Goal: Task Accomplishment & Management: Manage account settings

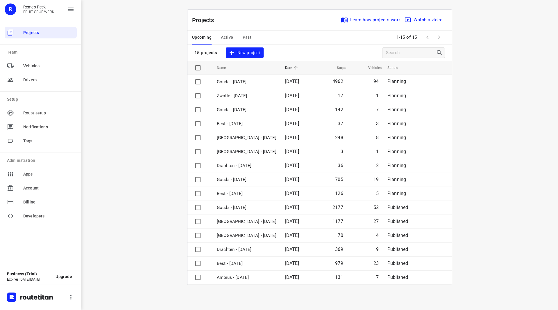
click at [222, 40] on span "Active" at bounding box center [227, 37] width 12 height 7
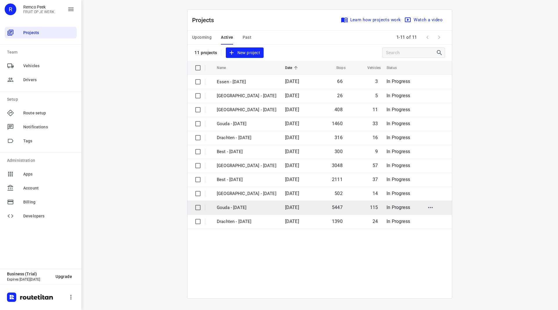
click at [240, 208] on p "Gouda - [DATE]" at bounding box center [247, 207] width 60 height 7
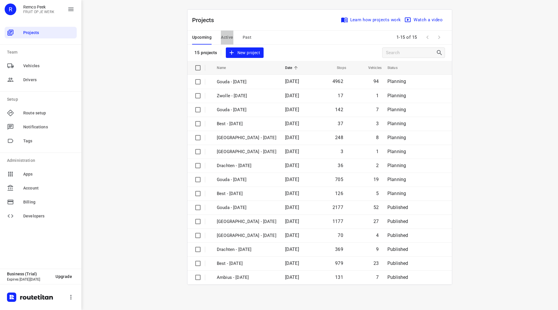
click at [229, 36] on span "Active" at bounding box center [227, 37] width 12 height 7
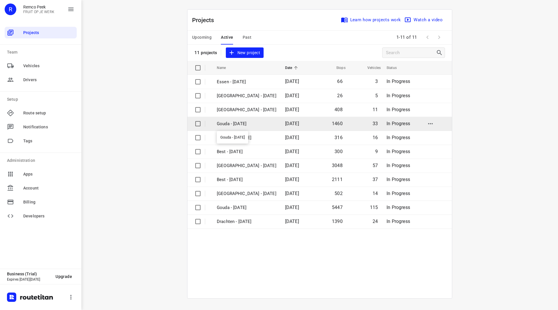
click at [234, 121] on p "Gouda - Tuesday" at bounding box center [247, 123] width 60 height 7
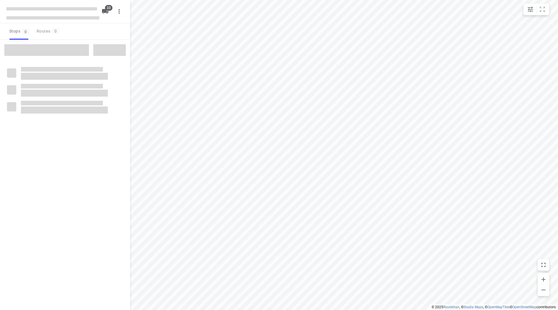
checkbox input "true"
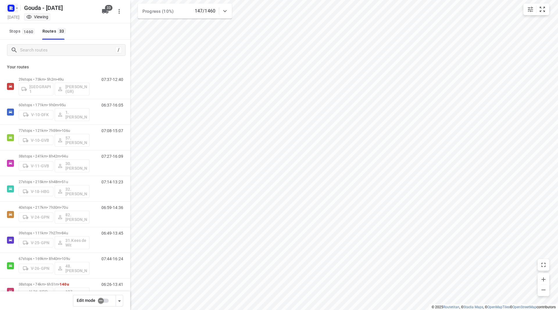
click at [17, 10] on icon "button" at bounding box center [17, 8] width 5 height 5
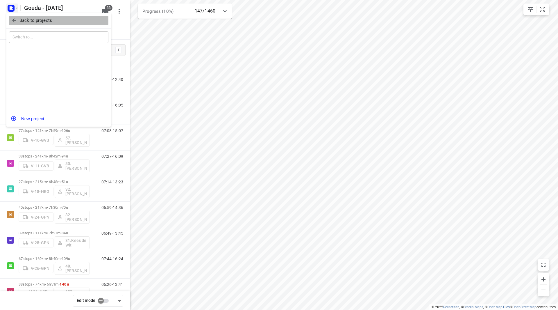
click at [20, 24] on p "Back to projects" at bounding box center [35, 20] width 33 height 7
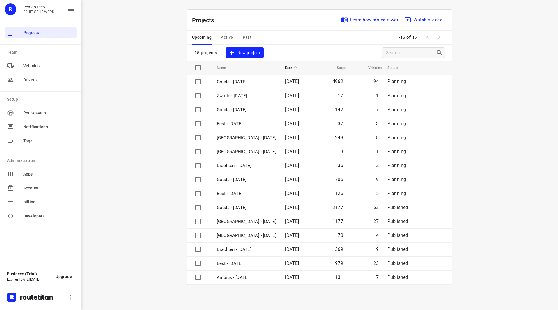
click at [224, 37] on span "Active" at bounding box center [227, 37] width 12 height 7
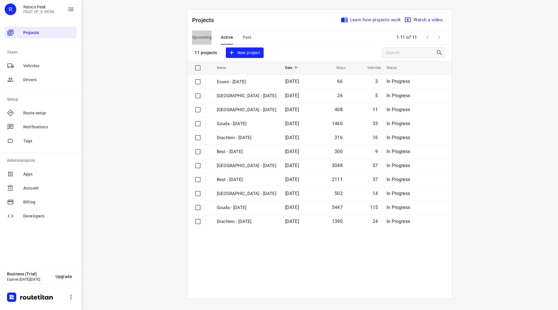
click at [205, 33] on button "Upcoming" at bounding box center [201, 38] width 19 height 14
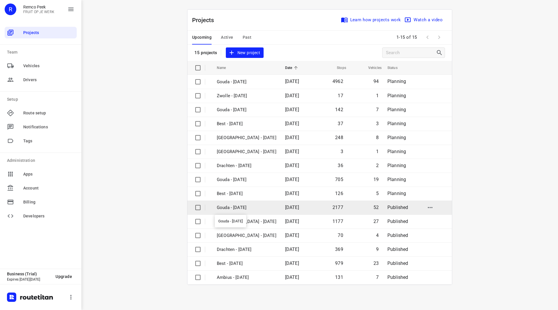
click at [242, 205] on p "Gouda - Wednesday" at bounding box center [247, 207] width 60 height 7
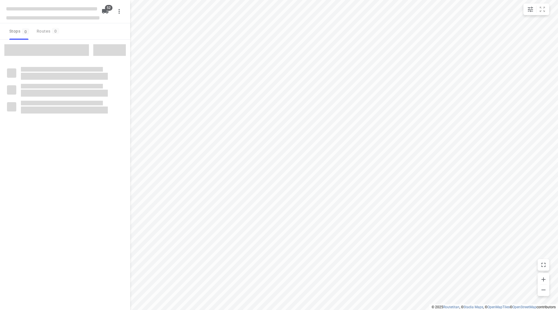
checkbox input "true"
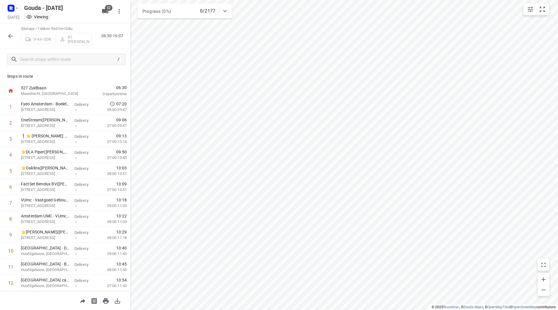
click at [10, 30] on div at bounding box center [11, 36] width 12 height 12
click at [9, 36] on icon "button" at bounding box center [10, 36] width 5 height 5
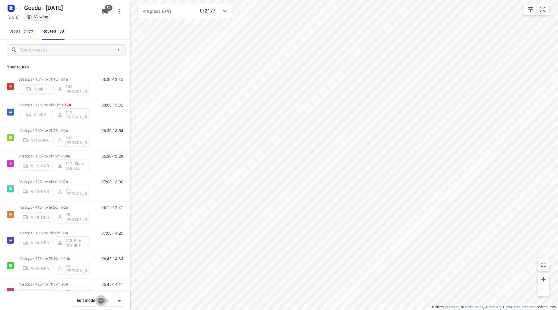
click at [105, 301] on input "checkbox" at bounding box center [100, 300] width 33 height 11
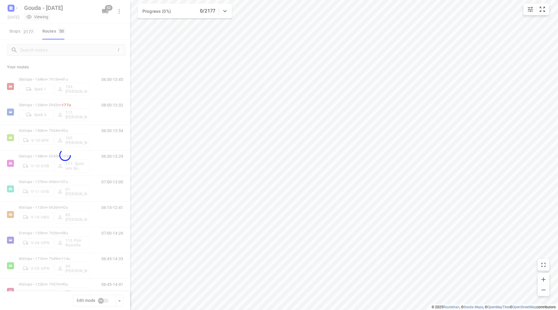
checkbox input "true"
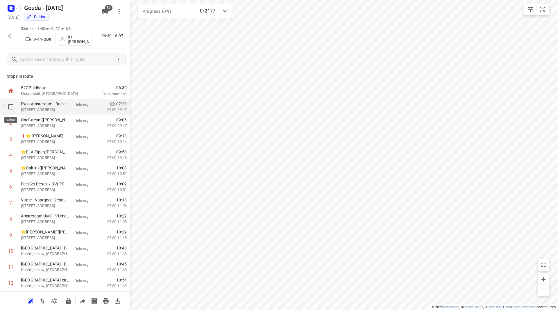
click at [11, 106] on input "checkbox" at bounding box center [11, 107] width 12 height 12
checkbox input "true"
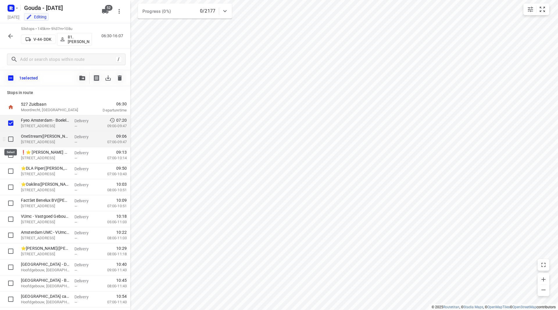
click at [12, 140] on input "checkbox" at bounding box center [11, 139] width 12 height 12
checkbox input "true"
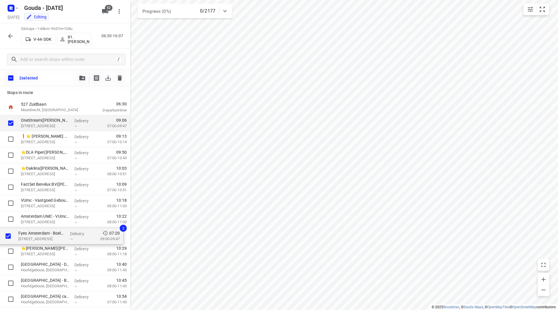
drag, startPoint x: 53, startPoint y: 121, endPoint x: 50, endPoint y: 236, distance: 114.8
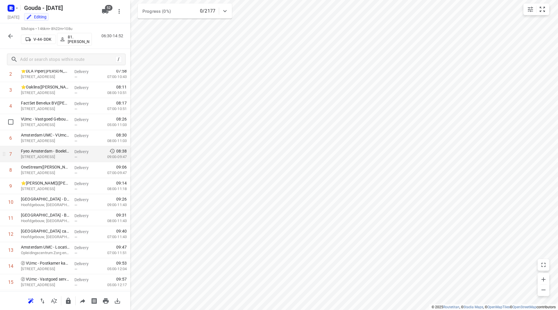
scroll to position [58, 0]
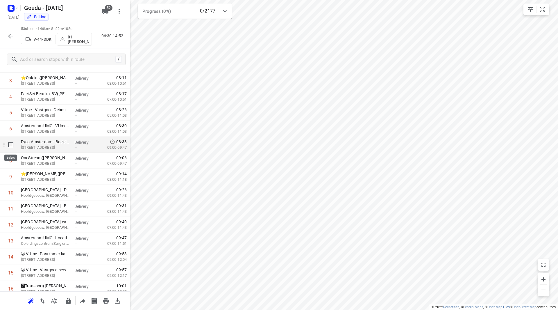
click at [10, 144] on input "checkbox" at bounding box center [11, 145] width 12 height 12
checkbox input "true"
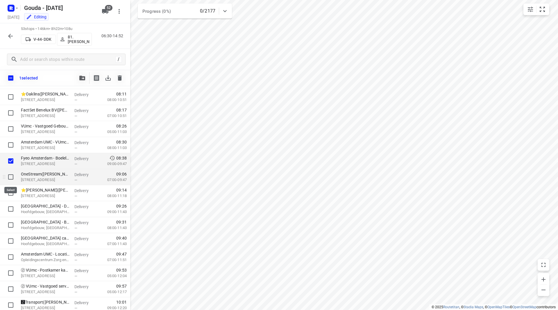
drag, startPoint x: 10, startPoint y: 176, endPoint x: 14, endPoint y: 174, distance: 4.8
click at [11, 177] on input "checkbox" at bounding box center [11, 177] width 12 height 12
checkbox input "true"
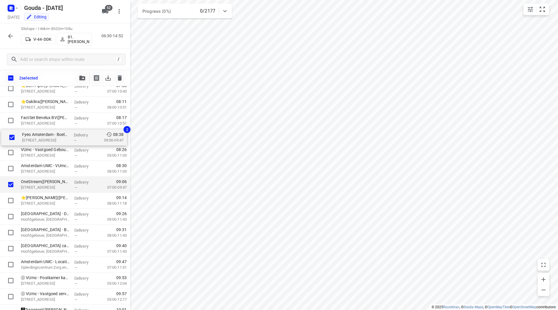
drag, startPoint x: 25, startPoint y: 165, endPoint x: 26, endPoint y: 137, distance: 28.2
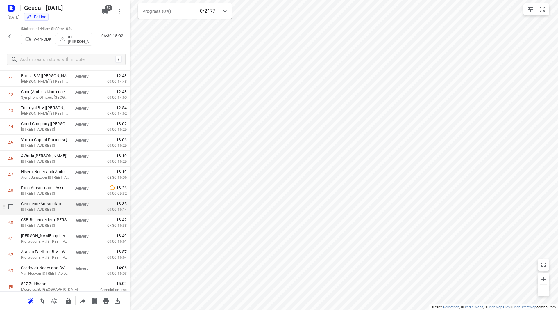
scroll to position [671, 0]
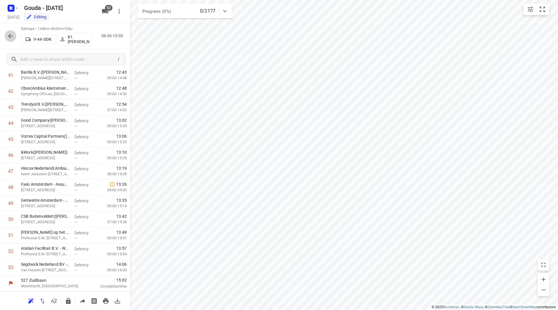
click at [13, 35] on icon "button" at bounding box center [10, 36] width 7 height 7
click at [9, 36] on icon "button" at bounding box center [10, 36] width 5 height 5
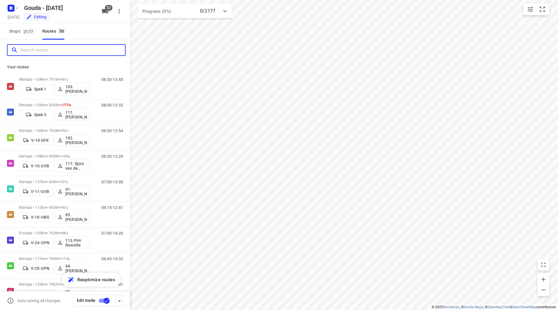
click at [48, 51] on input "Search routes" at bounding box center [72, 50] width 105 height 9
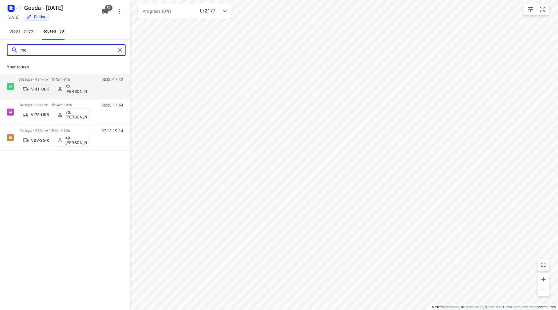
type input "m"
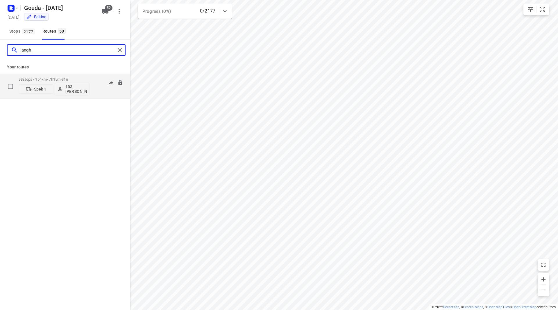
type input "langh"
click at [79, 81] on p "38 stops • 154km • 7h15m • 81u" at bounding box center [54, 79] width 71 height 4
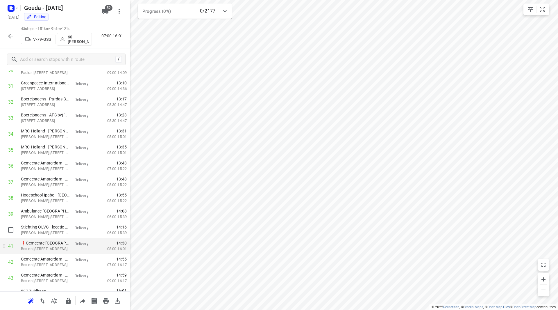
scroll to position [511, 0]
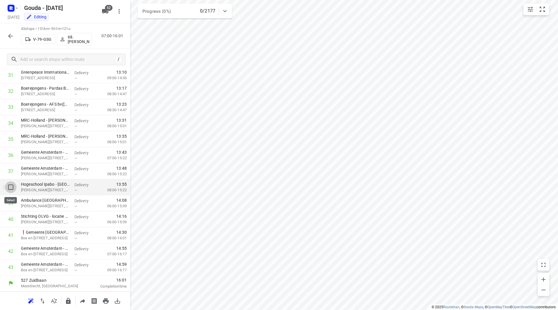
click at [14, 186] on input "checkbox" at bounding box center [11, 187] width 12 height 12
checkbox input "true"
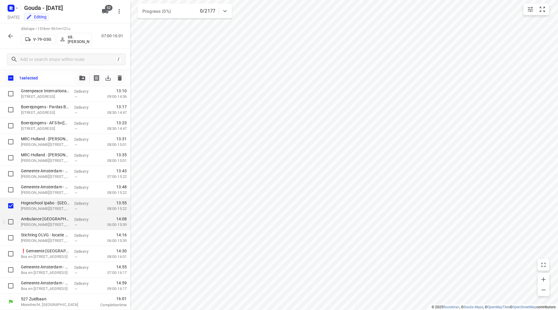
scroll to position [509, 0]
click at [10, 217] on input "checkbox" at bounding box center [11, 222] width 12 height 12
checkbox input "true"
click at [9, 230] on div at bounding box center [9, 238] width 19 height 16
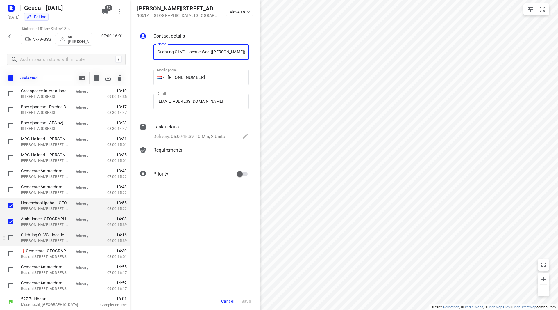
click at [13, 239] on input "checkbox" at bounding box center [11, 238] width 12 height 12
checkbox input "true"
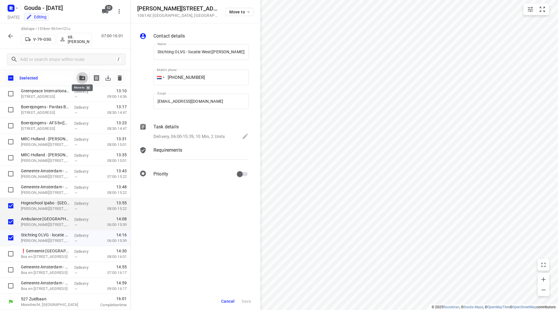
click at [82, 76] on icon "button" at bounding box center [82, 78] width 6 height 5
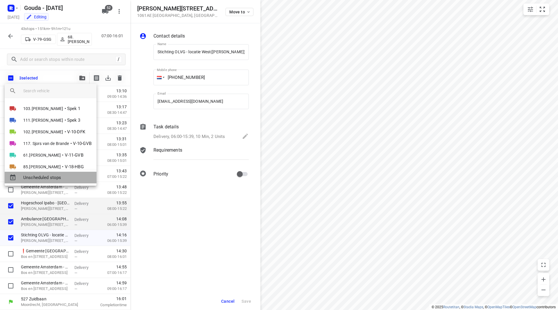
click at [40, 181] on div "Unscheduled stops" at bounding box center [51, 177] width 92 height 12
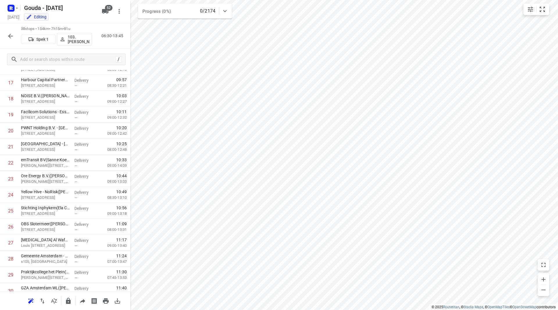
scroll to position [0, 0]
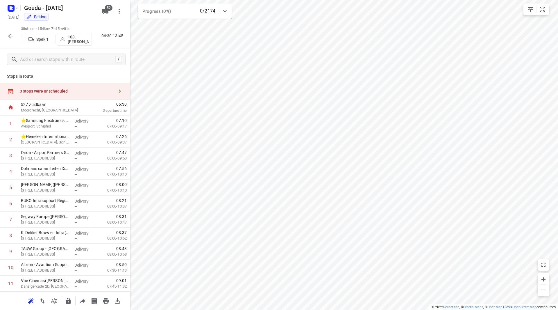
click at [74, 83] on div "3 stops were unscheduled" at bounding box center [65, 91] width 130 height 17
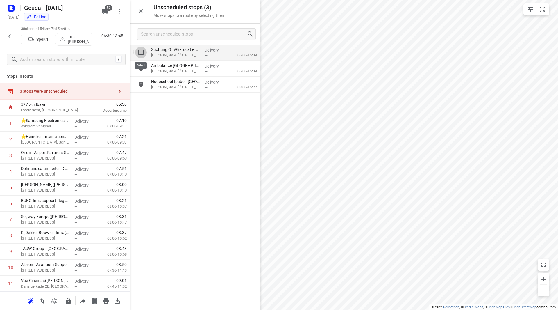
drag, startPoint x: 140, startPoint y: 52, endPoint x: 142, endPoint y: 76, distance: 23.9
click at [140, 53] on input "grid" at bounding box center [141, 53] width 12 height 12
checkbox input "true"
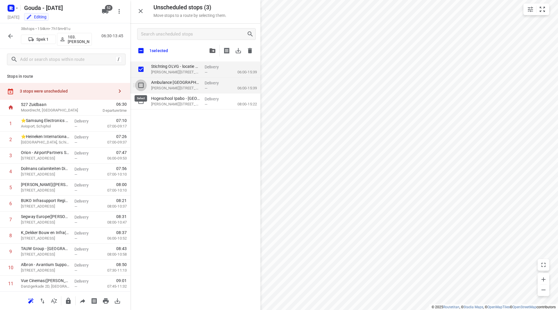
click at [140, 85] on input "grid" at bounding box center [141, 85] width 12 height 12
checkbox input "true"
click at [140, 101] on input "grid" at bounding box center [141, 101] width 12 height 12
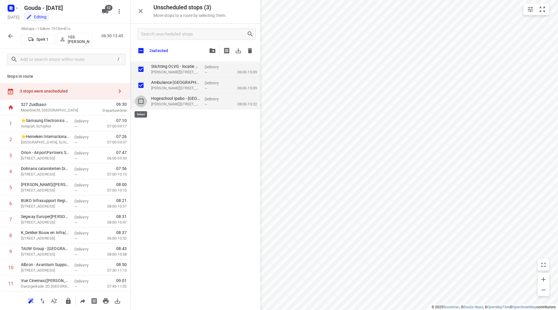
checkbox input "true"
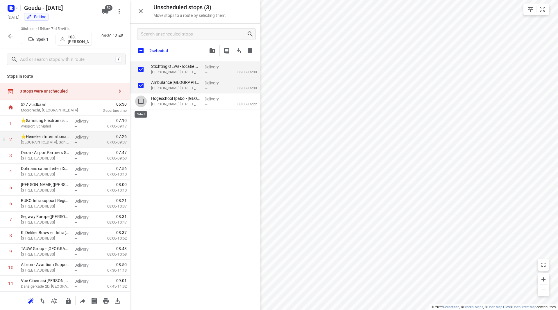
checkbox input "true"
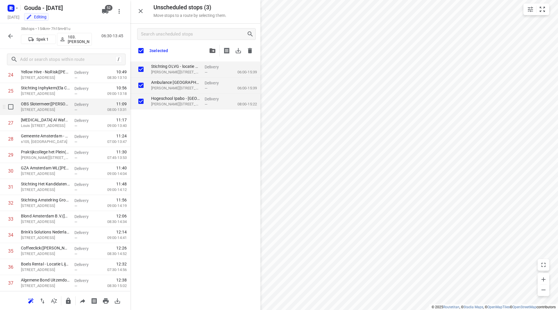
scroll to position [407, 0]
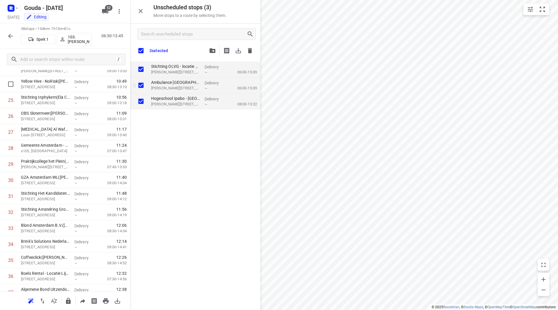
checkbox input "true"
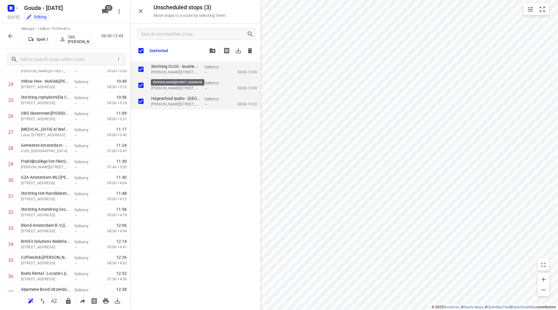
checkbox input "true"
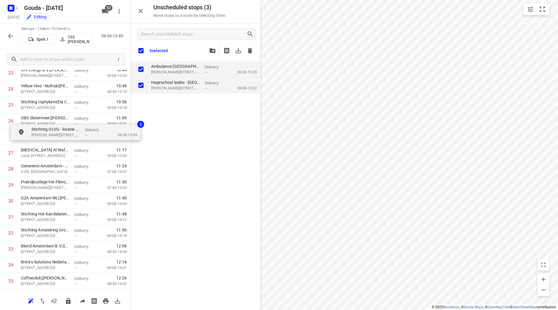
drag, startPoint x: 157, startPoint y: 82, endPoint x: 57, endPoint y: 121, distance: 107.5
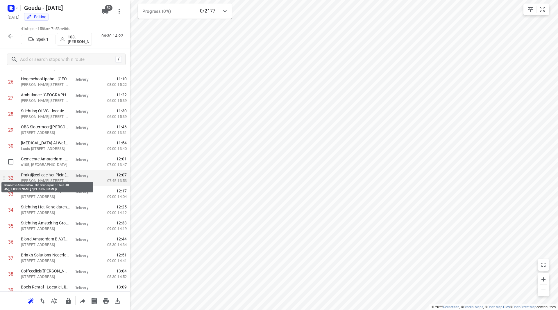
scroll to position [431, 0]
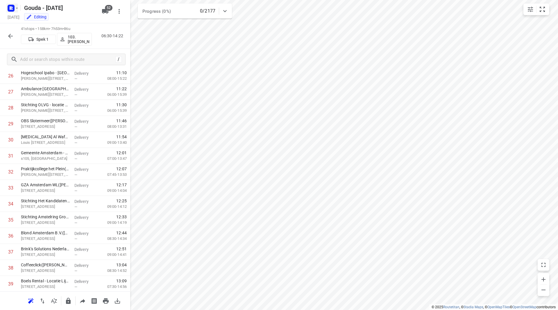
click at [12, 12] on icon "button" at bounding box center [10, 7] width 9 height 9
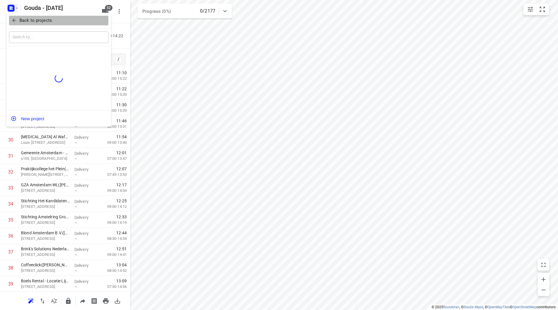
click at [19, 18] on p "Back to projects" at bounding box center [35, 20] width 33 height 7
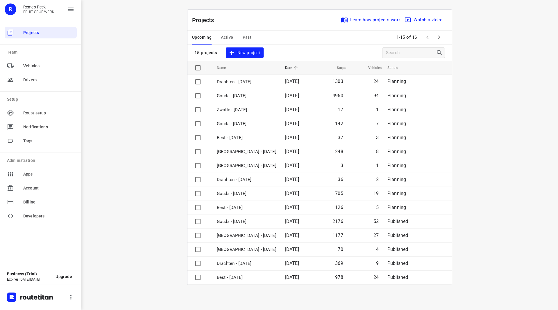
click at [439, 35] on icon "button" at bounding box center [439, 37] width 7 height 7
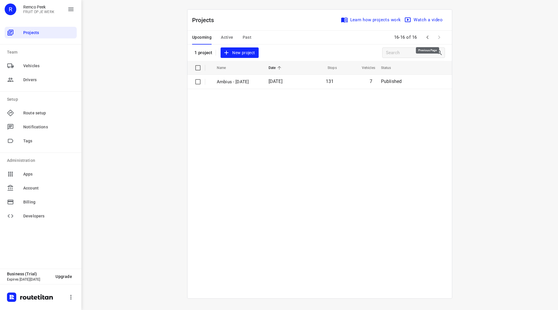
click at [430, 41] on button "button" at bounding box center [428, 37] width 12 height 12
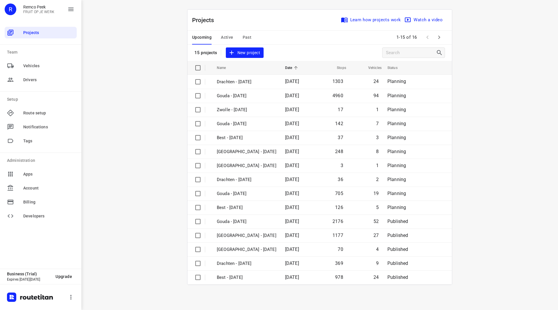
click at [232, 36] on span "Active" at bounding box center [227, 37] width 12 height 7
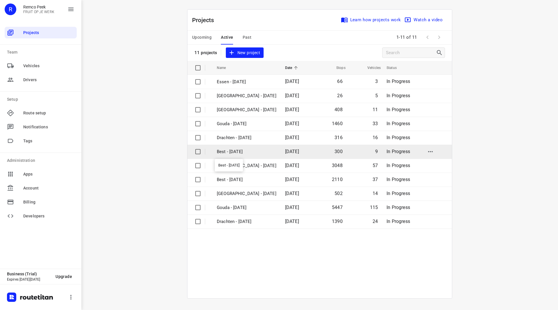
click at [237, 151] on p "Best - [DATE]" at bounding box center [247, 151] width 60 height 7
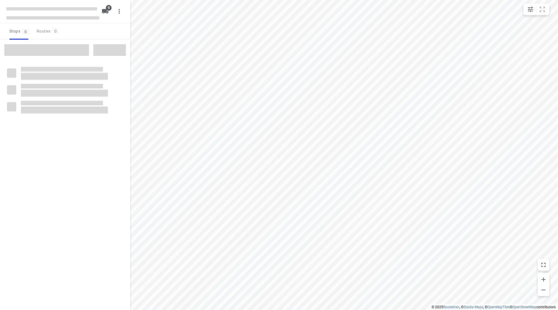
checkbox input "true"
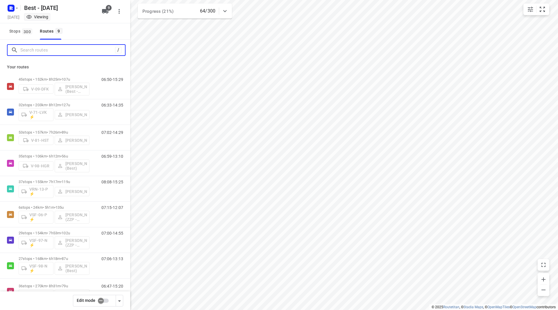
drag, startPoint x: 71, startPoint y: 49, endPoint x: 77, endPoint y: 42, distance: 8.9
click at [71, 49] on input "Search routes" at bounding box center [67, 50] width 95 height 9
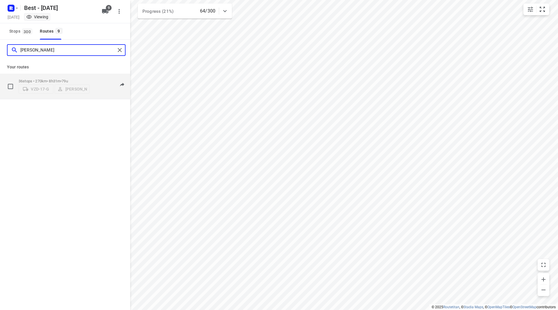
type input "niels"
click at [87, 76] on div "36 stops • 270km • 8h31m • 79u VZD-17-G Niels van Geffen" at bounding box center [54, 86] width 71 height 21
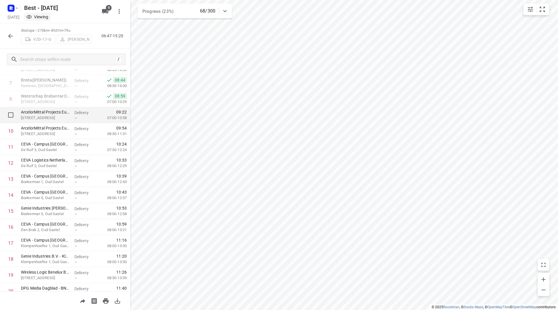
scroll to position [110, 0]
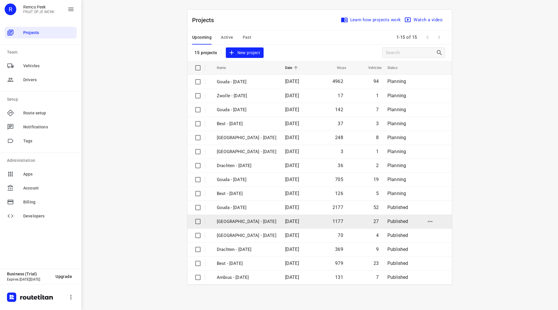
click at [242, 219] on p "[GEOGRAPHIC_DATA] - [DATE]" at bounding box center [247, 221] width 60 height 7
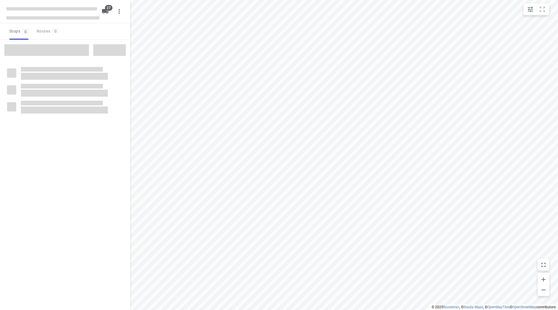
checkbox input "true"
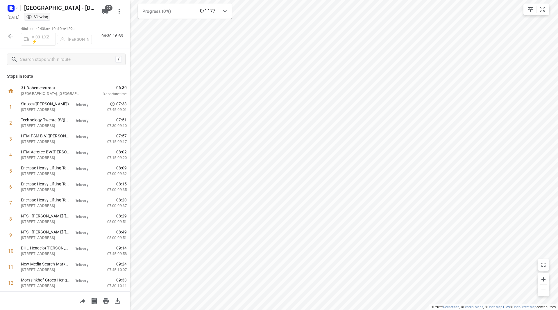
click at [17, 35] on div "48 stops • 243km • 10h10m • 129u V-03-LXZ ⚡ Thomas Bol 06:30-16:39" at bounding box center [65, 36] width 130 height 26
click at [12, 35] on icon "button" at bounding box center [10, 36] width 7 height 7
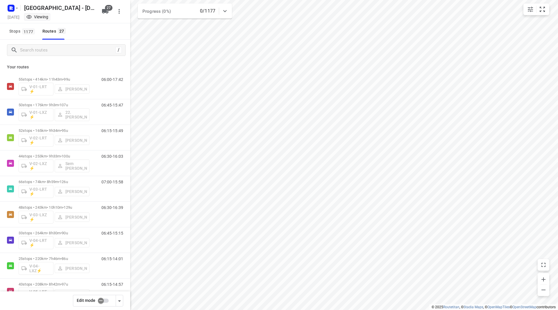
click at [12, 35] on button "Stops 1177" at bounding box center [22, 31] width 30 height 16
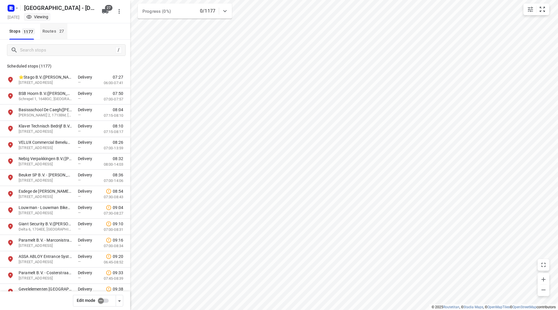
click at [48, 31] on div "Routes 27" at bounding box center [54, 31] width 25 height 7
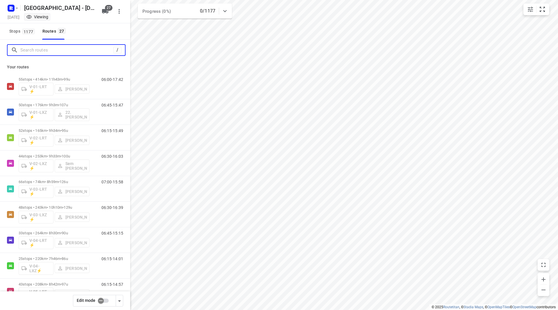
click at [49, 49] on input "Search routes" at bounding box center [66, 50] width 93 height 9
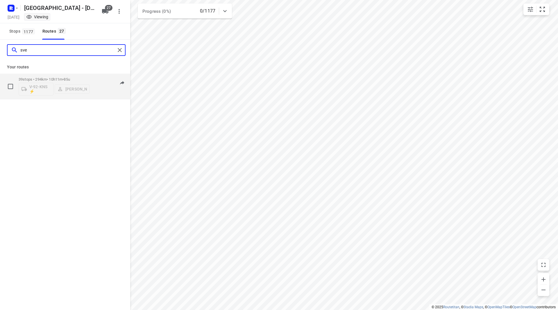
type input "sve"
click at [81, 77] on div "39 stops • 294km • 10h11m • 85u V-92-KNS ⚡ Sven Hageman" at bounding box center [54, 86] width 71 height 24
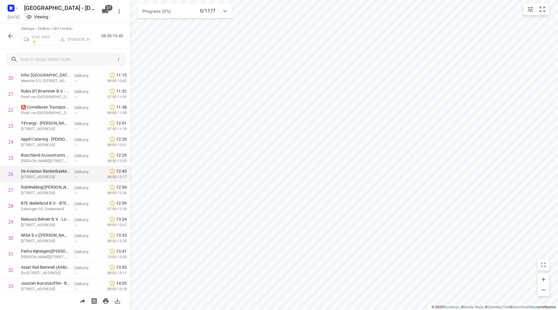
scroll to position [331, 0]
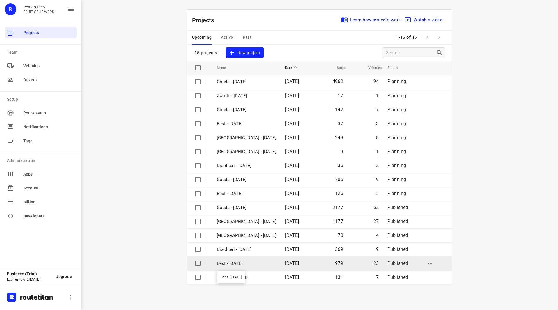
click at [239, 263] on p "Best - Wednesday" at bounding box center [247, 263] width 60 height 7
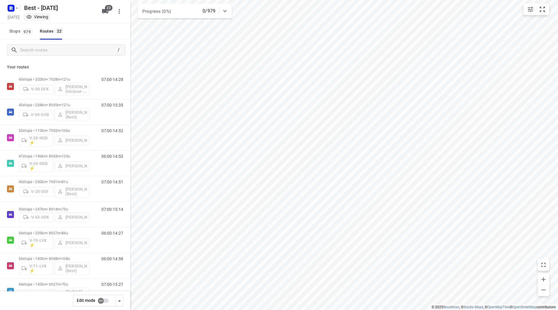
checkbox input "true"
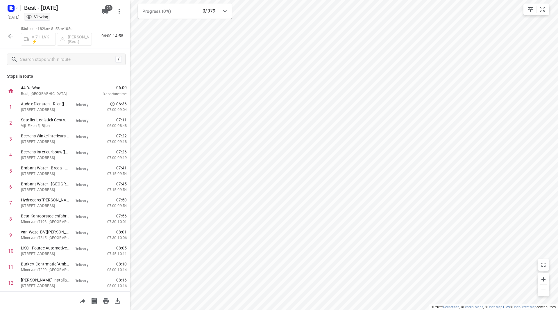
click at [14, 35] on icon "button" at bounding box center [10, 36] width 7 height 7
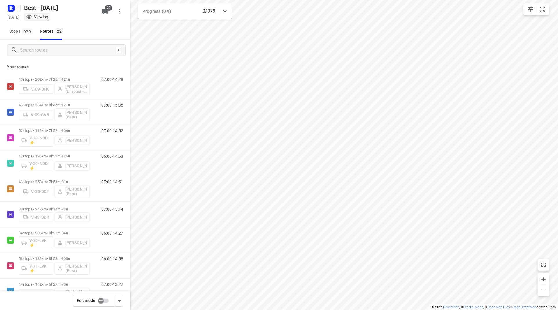
click at [104, 301] on input "checkbox" at bounding box center [100, 300] width 33 height 11
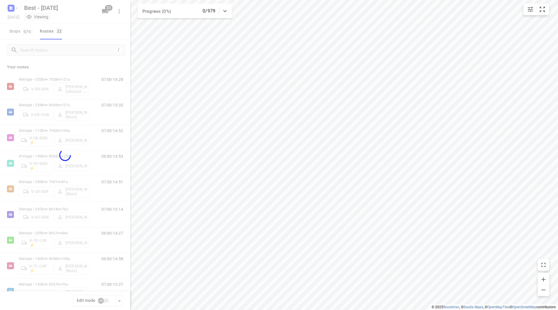
checkbox input "true"
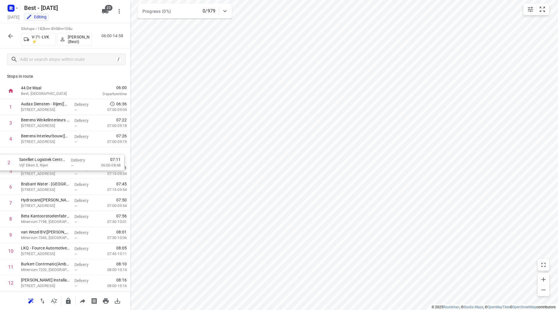
drag, startPoint x: 46, startPoint y: 134, endPoint x: 43, endPoint y: 164, distance: 29.5
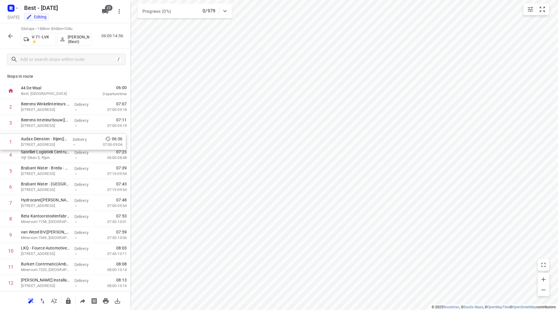
drag, startPoint x: 49, startPoint y: 103, endPoint x: 49, endPoint y: 141, distance: 37.5
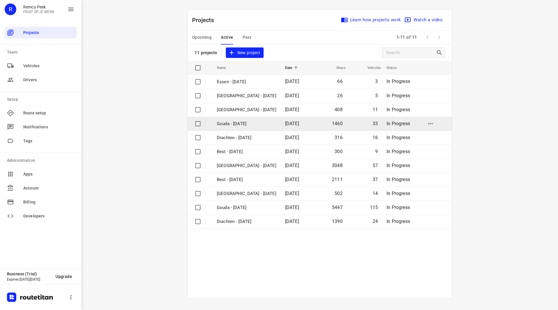
click at [243, 124] on p "Gouda - [DATE]" at bounding box center [247, 123] width 60 height 7
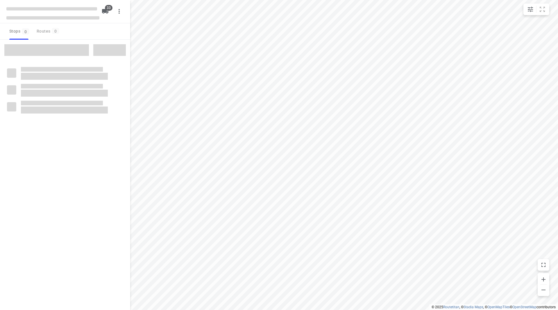
checkbox input "true"
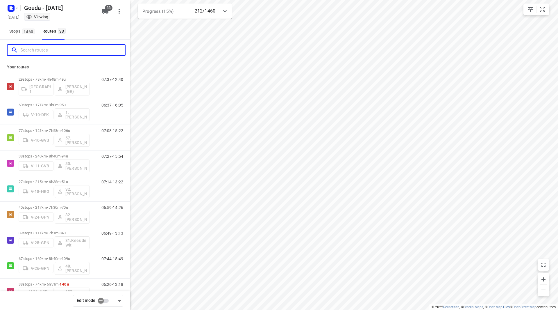
click at [57, 51] on input "Search routes" at bounding box center [72, 50] width 105 height 9
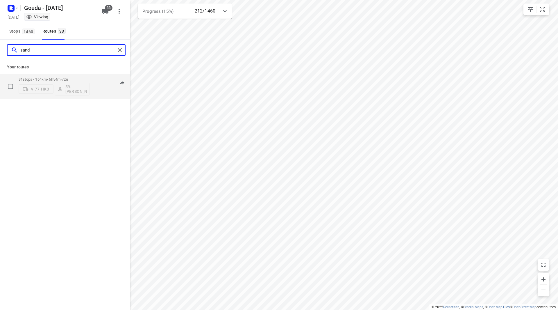
type input "sand"
click at [85, 78] on p "31 stops • 164km • 6h54m • 72u" at bounding box center [54, 79] width 71 height 4
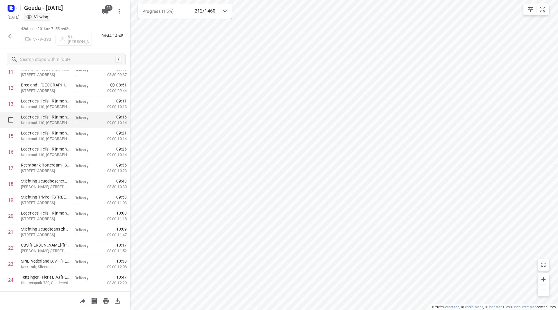
scroll to position [166, 0]
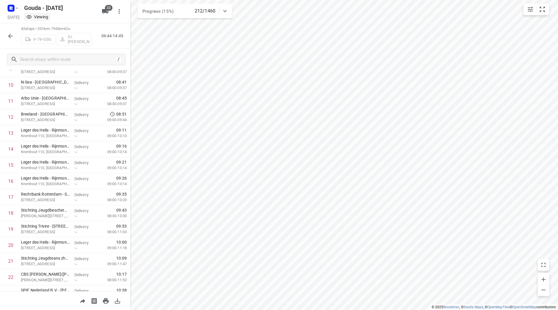
click at [108, 13] on icon "button" at bounding box center [105, 11] width 7 height 7
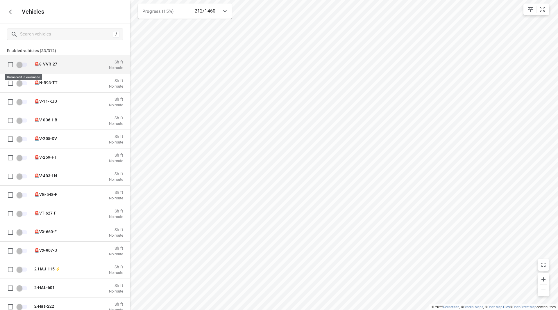
click at [23, 66] on span "grid" at bounding box center [22, 64] width 10 height 4
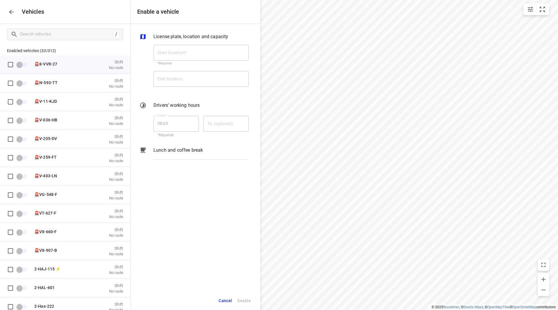
click at [14, 11] on icon "button" at bounding box center [11, 11] width 7 height 7
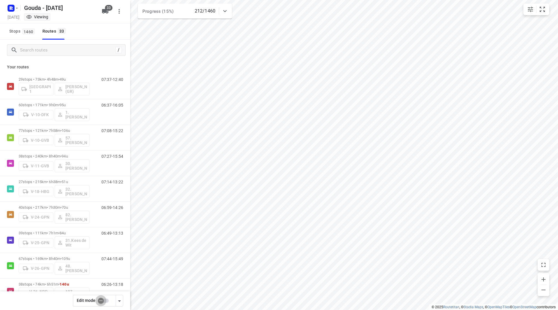
click at [103, 299] on input "checkbox" at bounding box center [100, 300] width 33 height 11
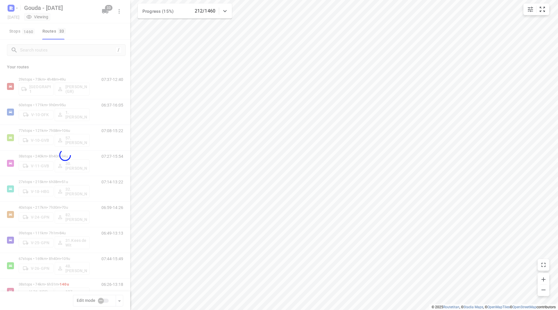
checkbox input "true"
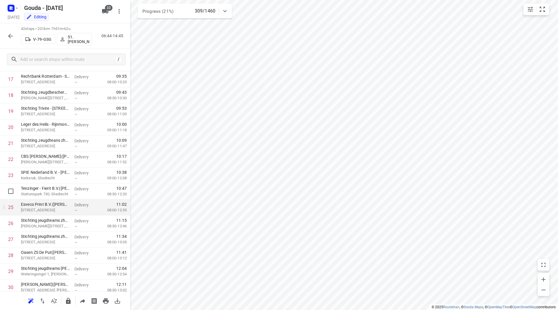
scroll to position [291, 0]
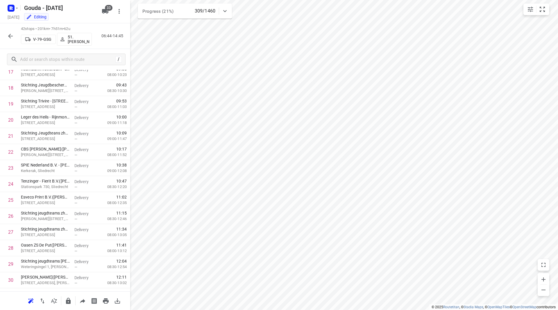
click at [10, 37] on icon "button" at bounding box center [10, 36] width 5 height 5
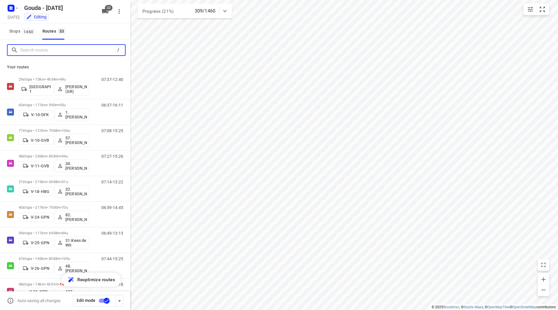
click at [61, 50] on input "Search routes" at bounding box center [67, 50] width 95 height 9
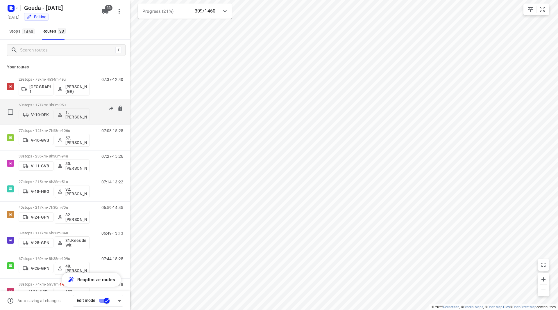
click at [77, 103] on p "60 stops • 171km • 9h0m • 95u" at bounding box center [54, 105] width 71 height 4
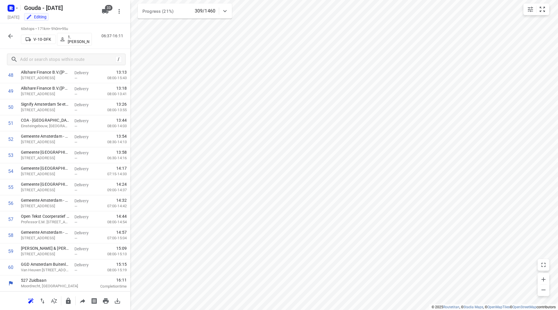
scroll to position [0, 0]
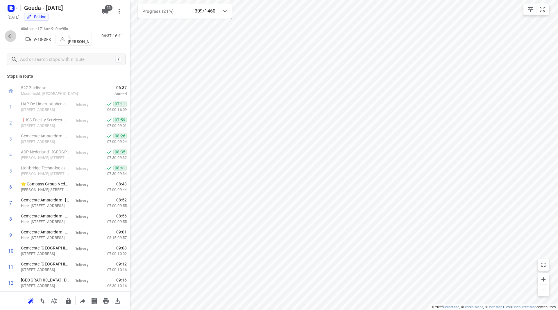
click at [11, 38] on icon "button" at bounding box center [10, 36] width 7 height 7
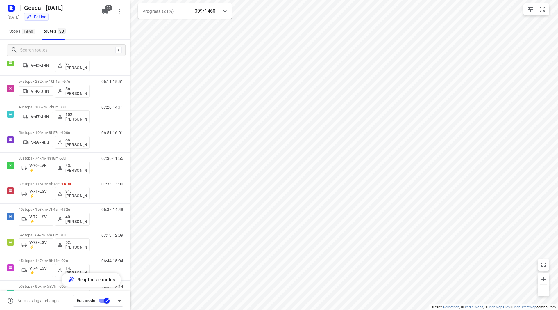
scroll to position [383, 0]
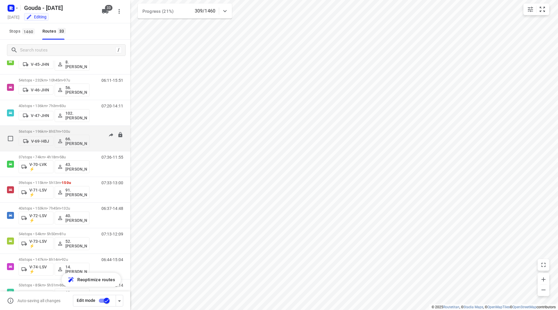
click at [74, 126] on div "56 stops • 196km • 8h57m • 100u V-69-HBJ 66. Rien Pfauth" at bounding box center [54, 138] width 71 height 24
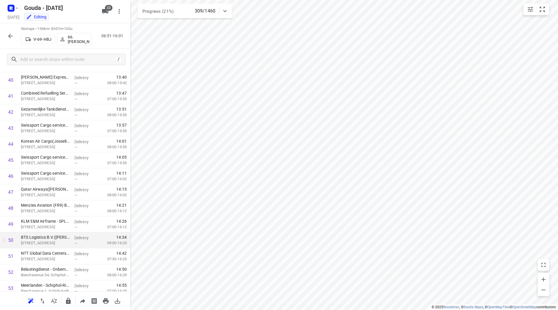
scroll to position [644, 0]
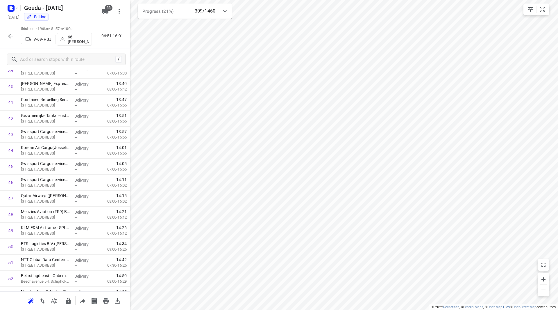
click at [8, 31] on button "button" at bounding box center [11, 36] width 12 height 12
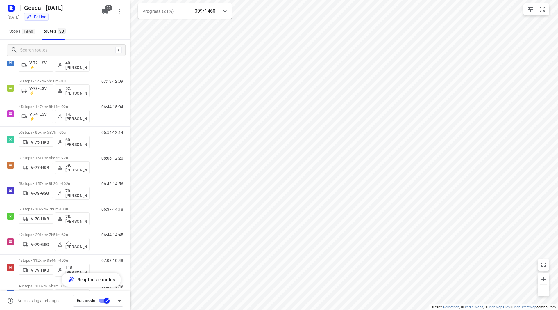
scroll to position [542, 0]
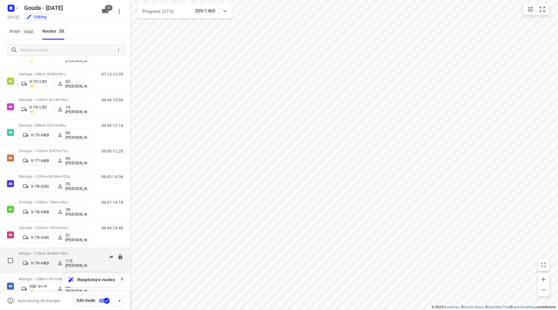
click at [60, 251] on span "•" at bounding box center [58, 253] width 1 height 4
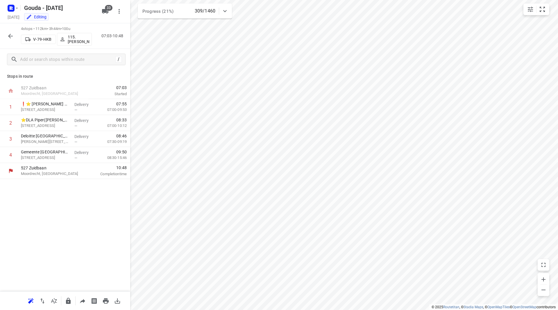
click at [10, 33] on icon "button" at bounding box center [10, 36] width 7 height 7
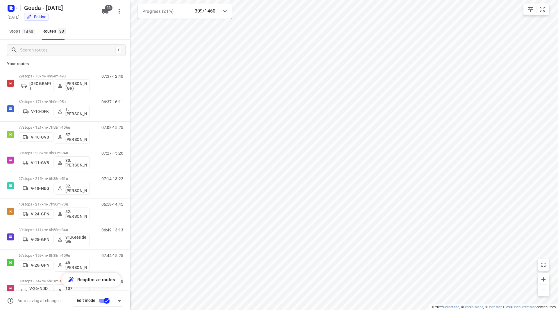
scroll to position [0, 0]
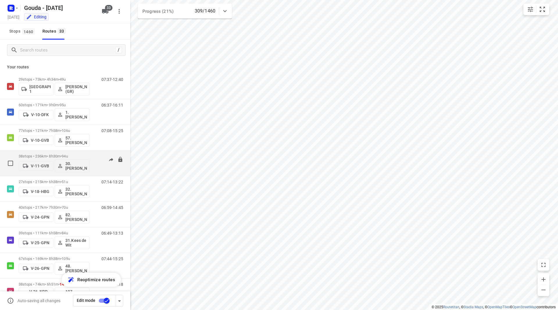
click at [79, 154] on p "38 stops • 236km • 8h30m • 94u" at bounding box center [54, 156] width 71 height 4
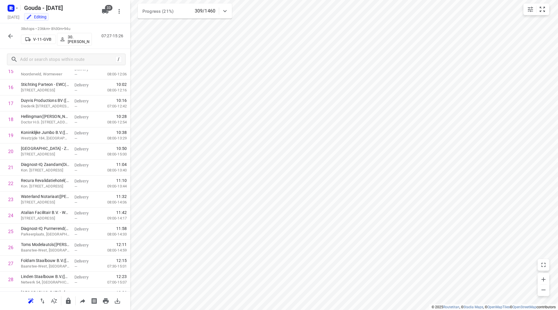
scroll to position [431, 0]
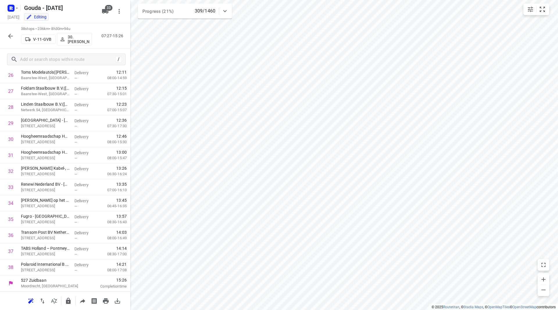
click at [14, 35] on button "button" at bounding box center [11, 36] width 12 height 12
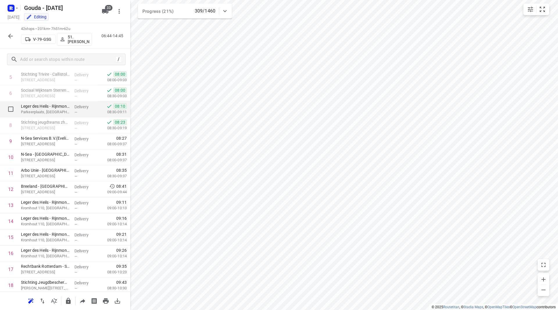
scroll to position [87, 0]
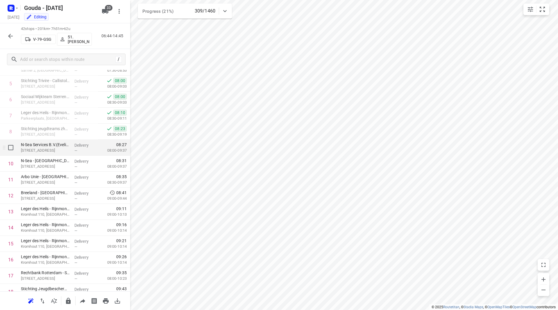
click at [48, 148] on p "Wilgenbos 2, Dordrecht" at bounding box center [45, 150] width 49 height 6
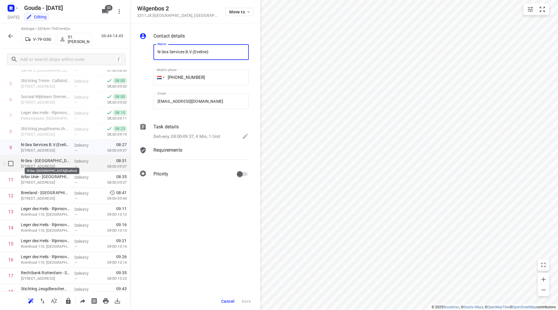
click at [46, 163] on p "N-Sea - Dordrecht(Eveline)" at bounding box center [45, 161] width 49 height 6
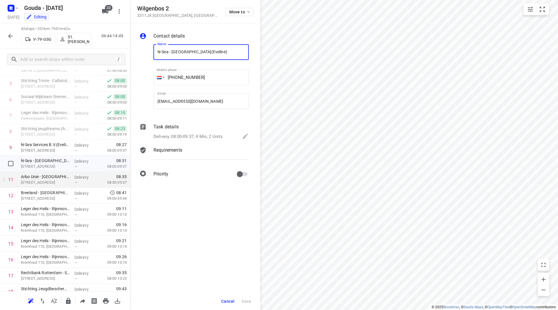
click at [46, 176] on p "Arbo Unie - Dordrecht(Wendel Post)" at bounding box center [45, 177] width 49 height 6
drag, startPoint x: 229, startPoint y: 302, endPoint x: 232, endPoint y: 300, distance: 3.7
click at [230, 302] on span "Cancel" at bounding box center [227, 301] width 13 height 5
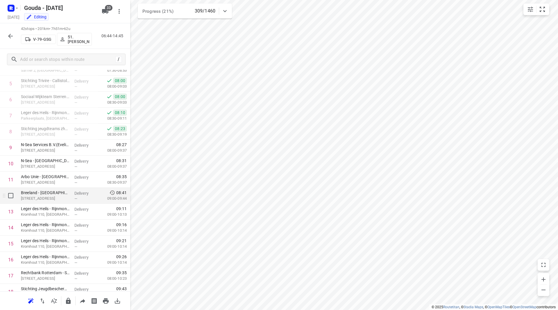
click at [48, 196] on p "[STREET_ADDRESS]" at bounding box center [45, 198] width 49 height 6
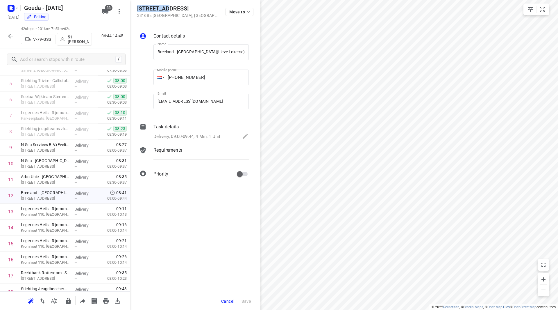
drag, startPoint x: 165, startPoint y: 8, endPoint x: 139, endPoint y: 8, distance: 26.5
click at [139, 8] on h5 "Mijlweg 25" at bounding box center [177, 8] width 81 height 7
copy h5 "Mijlweg 25"
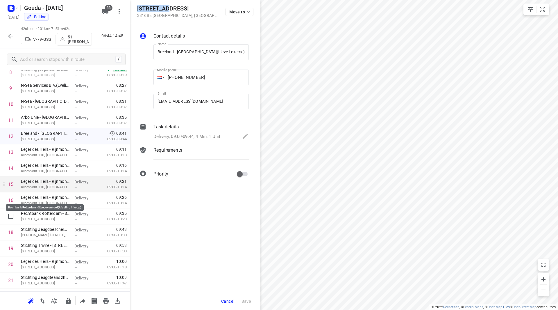
scroll to position [174, 0]
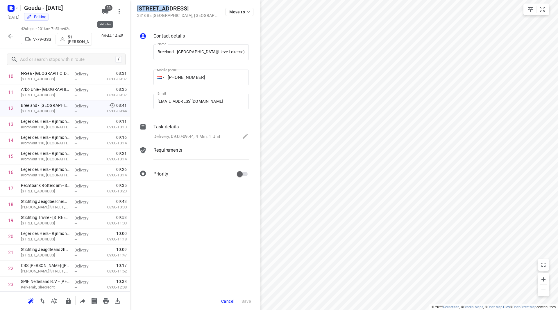
click at [101, 13] on button "33" at bounding box center [105, 12] width 12 height 12
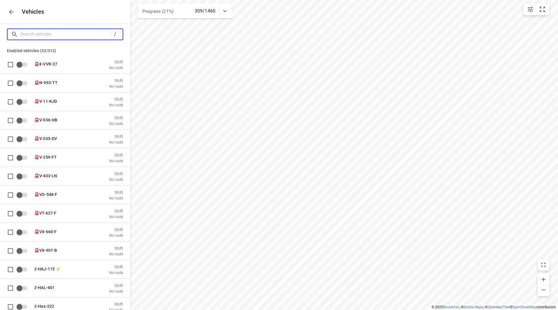
click at [77, 33] on input "Search vehicles" at bounding box center [65, 34] width 91 height 9
click at [14, 13] on icon "button" at bounding box center [11, 11] width 7 height 7
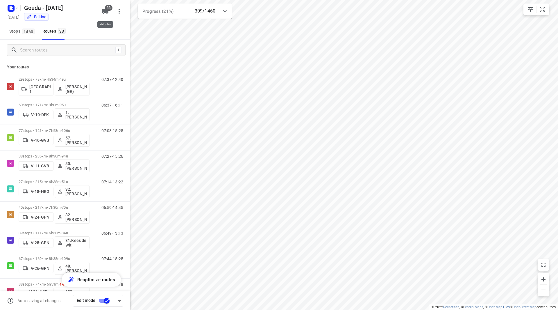
click at [104, 13] on icon "button" at bounding box center [105, 11] width 7 height 7
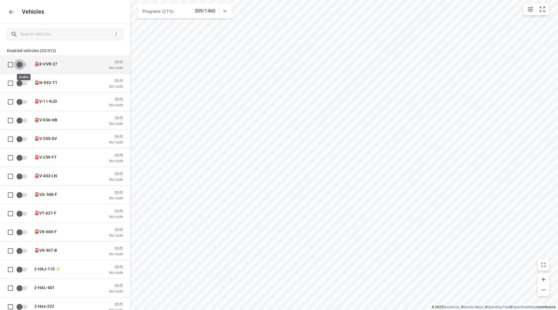
click at [19, 62] on input "grid" at bounding box center [19, 64] width 33 height 11
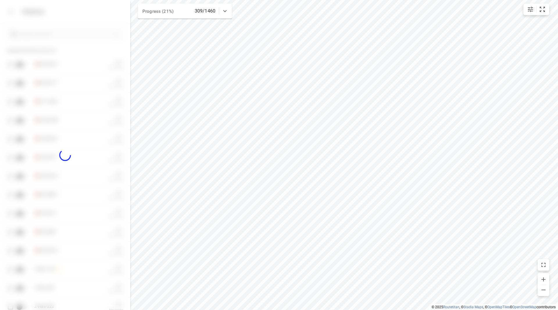
checkbox input "true"
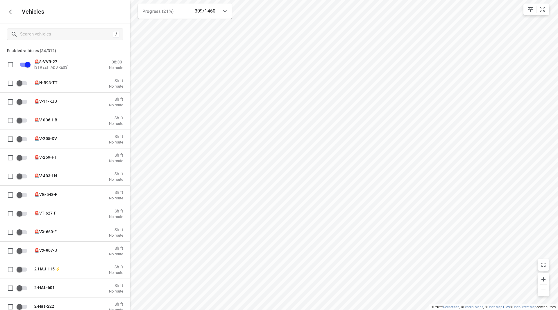
click at [13, 14] on icon "button" at bounding box center [11, 11] width 7 height 7
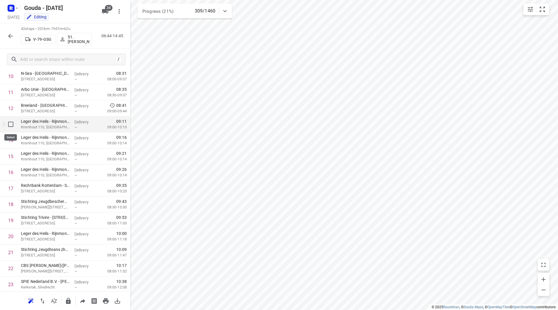
click at [11, 125] on input "checkbox" at bounding box center [11, 124] width 12 height 12
checkbox input "true"
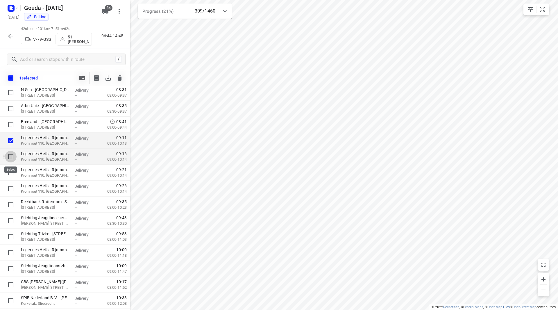
click at [11, 154] on input "checkbox" at bounding box center [11, 157] width 12 height 12
checkbox input "true"
click at [11, 170] on input "checkbox" at bounding box center [11, 173] width 12 height 12
checkbox input "true"
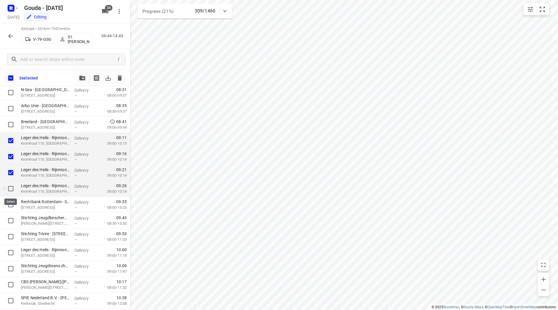
click at [10, 189] on input "checkbox" at bounding box center [11, 189] width 12 height 12
checkbox input "true"
click at [11, 209] on input "checkbox" at bounding box center [11, 205] width 12 height 12
checkbox input "true"
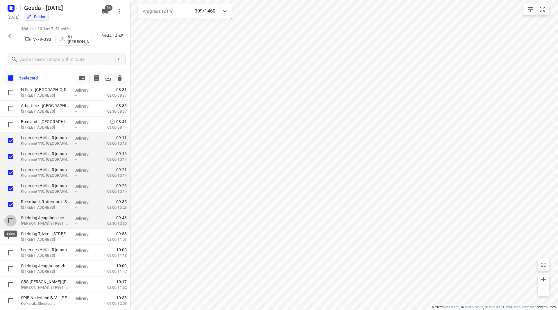
click at [11, 220] on input "checkbox" at bounding box center [11, 221] width 12 height 12
checkbox input "true"
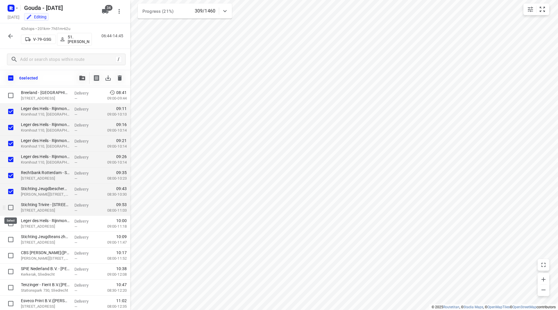
click at [10, 205] on input "checkbox" at bounding box center [11, 207] width 12 height 12
checkbox input "true"
click at [11, 226] on input "checkbox" at bounding box center [11, 223] width 12 height 12
checkbox input "true"
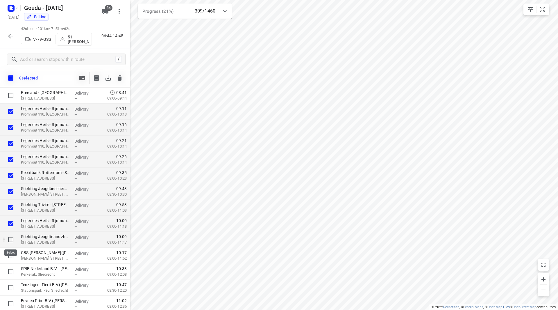
click at [10, 240] on input "checkbox" at bounding box center [11, 239] width 12 height 12
checkbox input "true"
click at [11, 256] on input "checkbox" at bounding box center [11, 255] width 12 height 12
checkbox input "true"
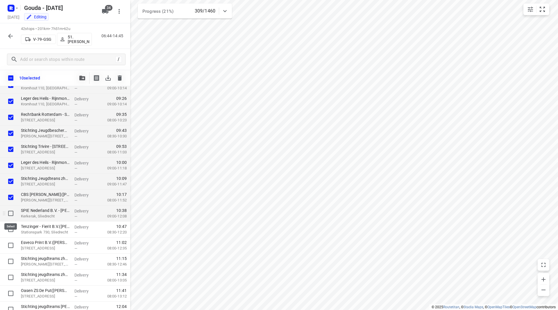
click at [12, 213] on input "checkbox" at bounding box center [11, 213] width 12 height 12
checkbox input "true"
click at [12, 228] on input "checkbox" at bounding box center [11, 229] width 12 height 12
checkbox input "true"
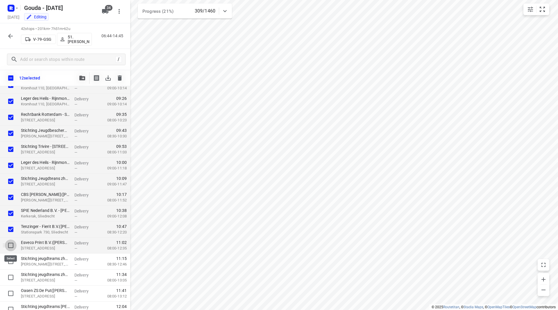
drag, startPoint x: 12, startPoint y: 246, endPoint x: 9, endPoint y: 260, distance: 15.1
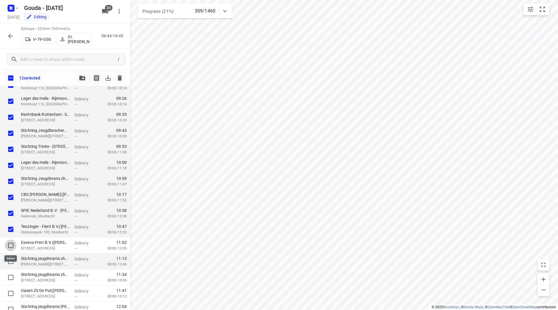
click at [12, 246] on input "checkbox" at bounding box center [11, 245] width 12 height 12
checkbox input "true"
click at [9, 262] on input "checkbox" at bounding box center [11, 261] width 12 height 12
checkbox input "true"
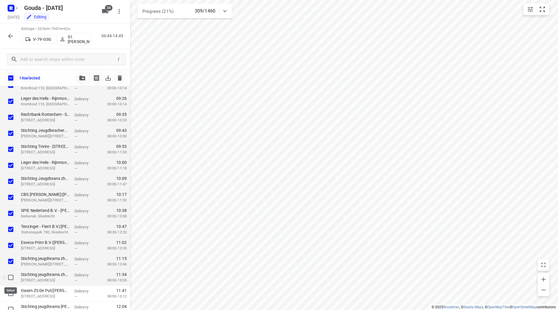
click at [12, 278] on input "checkbox" at bounding box center [11, 277] width 12 height 12
checkbox input "true"
click at [8, 294] on input "checkbox" at bounding box center [11, 293] width 12 height 12
checkbox input "true"
click at [84, 78] on icon "button" at bounding box center [82, 78] width 6 height 5
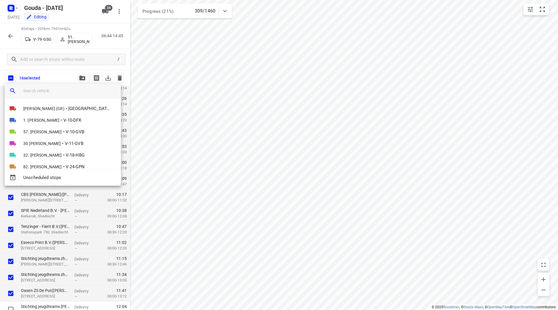
drag, startPoint x: 63, startPoint y: 88, endPoint x: 61, endPoint y: 91, distance: 3.5
click at [62, 90] on input "search vehicle" at bounding box center [69, 90] width 93 height 9
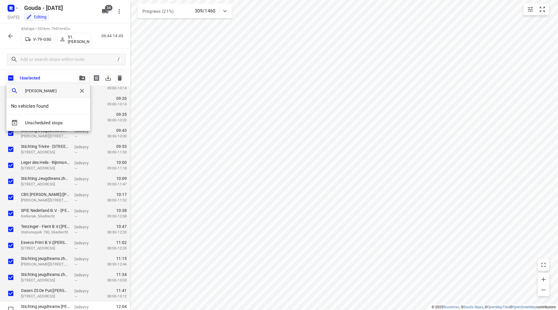
drag, startPoint x: 41, startPoint y: 92, endPoint x: 12, endPoint y: 90, distance: 28.5
click at [12, 89] on div "anna" at bounding box center [48, 91] width 84 height 14
drag, startPoint x: 38, startPoint y: 91, endPoint x: 35, endPoint y: 90, distance: 3.2
click at [38, 90] on input "anna" at bounding box center [48, 90] width 47 height 9
drag, startPoint x: 37, startPoint y: 90, endPoint x: 31, endPoint y: 92, distance: 6.3
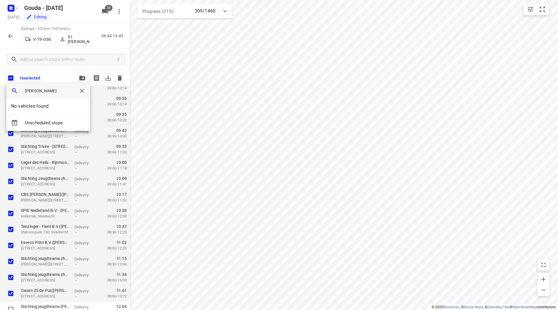
click at [37, 90] on input "anna" at bounding box center [48, 90] width 47 height 9
click at [29, 92] on input "anna" at bounding box center [48, 90] width 47 height 9
drag, startPoint x: 24, startPoint y: 91, endPoint x: 17, endPoint y: 91, distance: 7.3
click at [17, 91] on div "anna" at bounding box center [48, 91] width 84 height 14
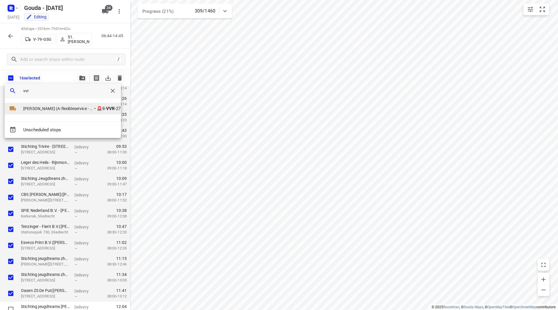
type input "vvr"
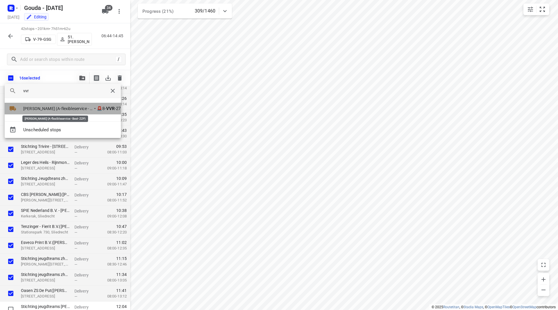
click at [62, 107] on span "Mohamed Tamarzite (A-flexibleservice - Best- ZZP)" at bounding box center [58, 109] width 70 height 6
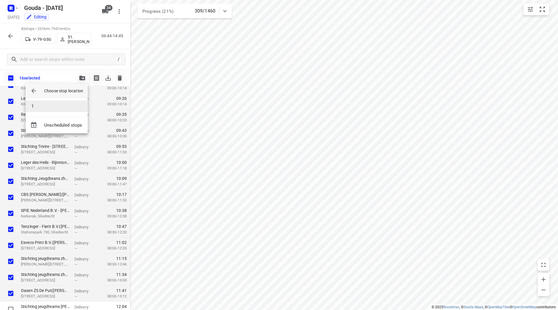
click at [43, 106] on li "1" at bounding box center [57, 106] width 62 height 12
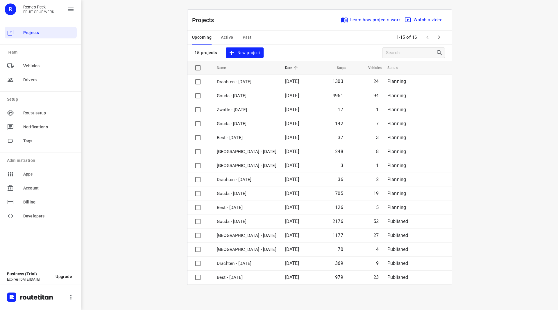
click at [240, 35] on div "Upcoming Active Past" at bounding box center [226, 38] width 69 height 14
click at [245, 37] on span "Past" at bounding box center [247, 37] width 9 height 7
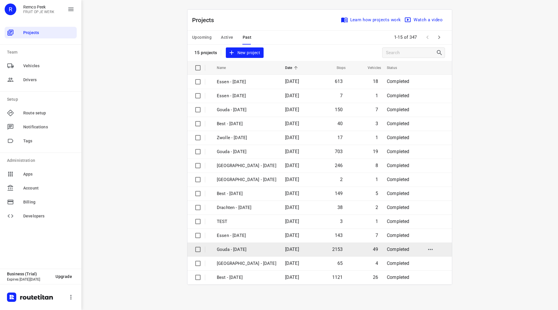
click at [246, 248] on p "Gouda - Wednesday" at bounding box center [247, 249] width 60 height 7
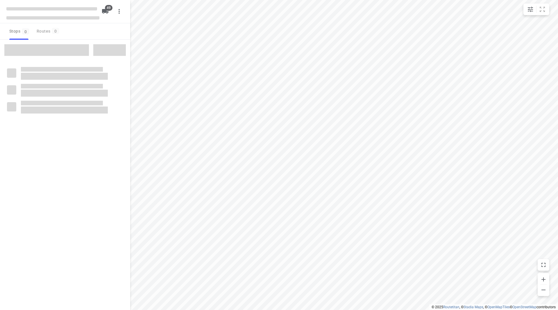
checkbox input "true"
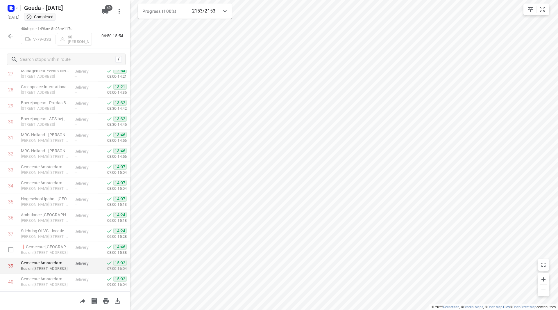
scroll to position [463, 0]
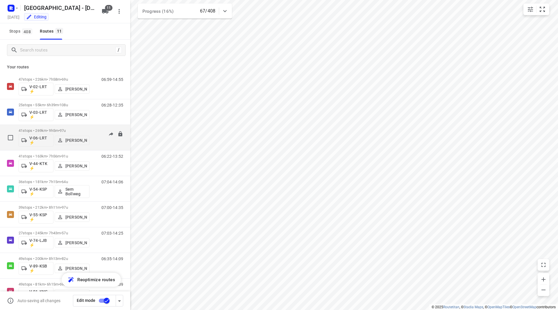
click at [66, 130] on span "97u" at bounding box center [63, 130] width 6 height 4
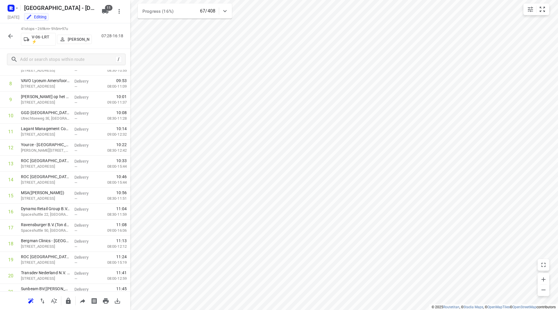
scroll to position [81, 0]
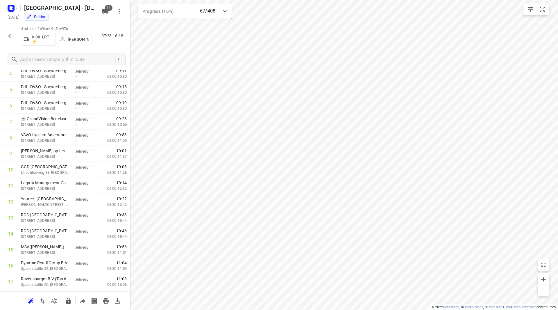
click at [10, 36] on icon "button" at bounding box center [10, 36] width 5 height 5
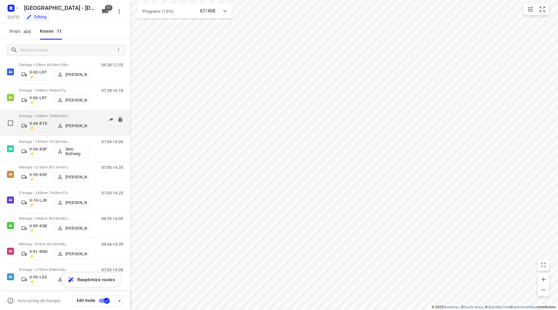
scroll to position [70, 0]
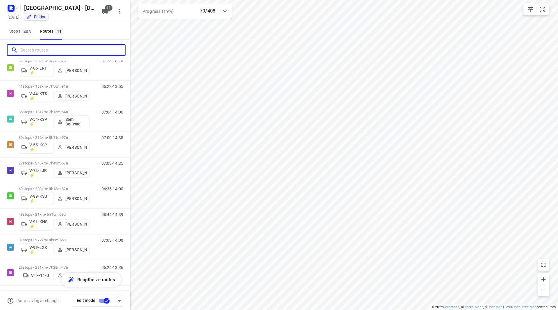
click at [65, 51] on input "Search routes" at bounding box center [72, 50] width 105 height 9
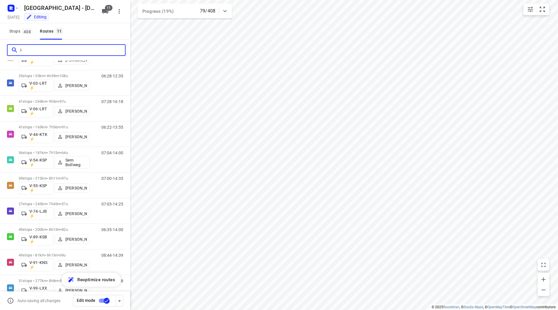
scroll to position [0, 0]
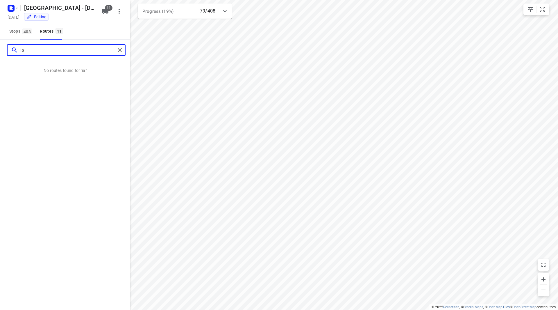
type input "[PERSON_NAME]"
drag, startPoint x: 69, startPoint y: 47, endPoint x: -12, endPoint y: 47, distance: 80.5
click at [0, 47] on html "i © 2025 Routetitan , © Stadia Maps , © OpenMapTiles © OpenStreetMap contributo…" at bounding box center [279, 155] width 558 height 310
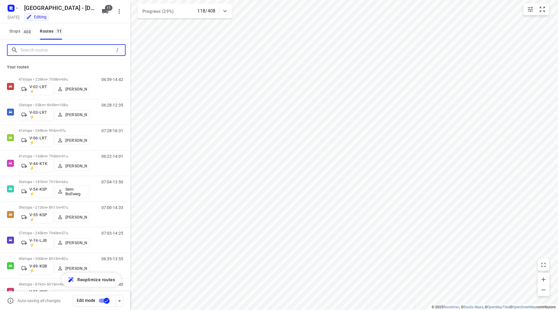
click at [81, 51] on input "Search routes" at bounding box center [66, 50] width 93 height 9
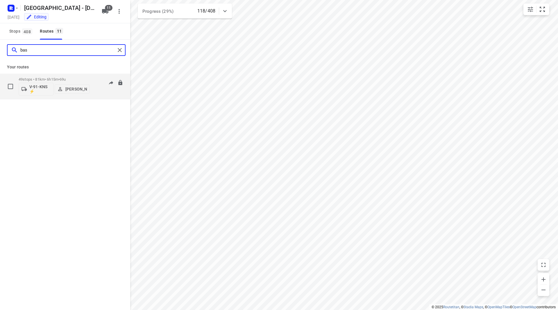
type input "bas"
click at [77, 76] on div "49 stops • 81km • 6h15m • 69u V-91-KNS ⚡ Bas Geertsema" at bounding box center [54, 86] width 71 height 24
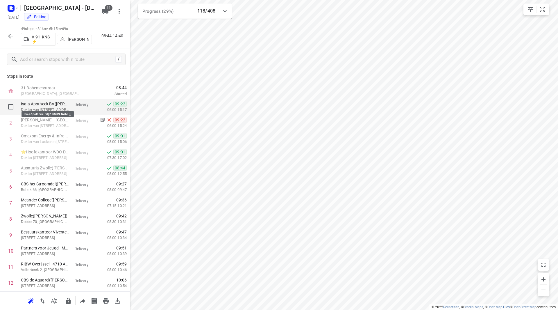
click at [53, 103] on p "Isala Apotheek BV(Gea Brehler)" at bounding box center [45, 104] width 49 height 6
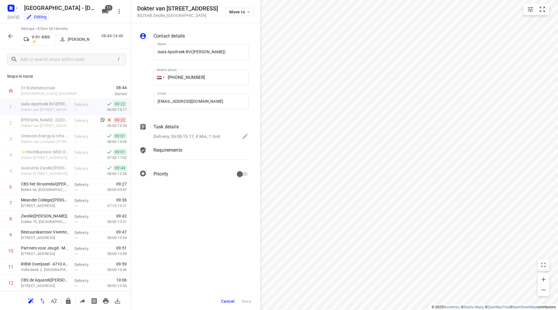
click at [167, 131] on div "Task details Delivery, 06:00-15:17, 4 Min, 1 Unit" at bounding box center [201, 132] width 98 height 20
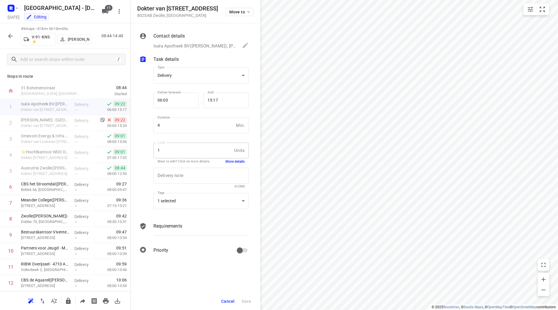
click at [235, 161] on button "More details" at bounding box center [235, 161] width 19 height 5
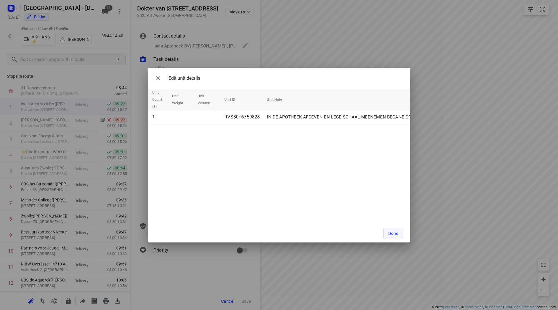
click at [398, 234] on span "Done" at bounding box center [393, 233] width 10 height 5
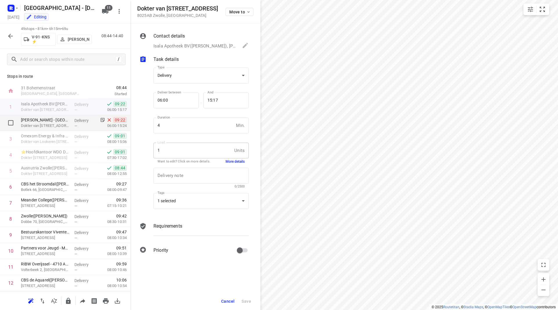
click at [50, 119] on p "Isala Ziekenhuis - Isala Klinieken CCU - Zwolle(Gerlinda Piet)" at bounding box center [45, 120] width 49 height 6
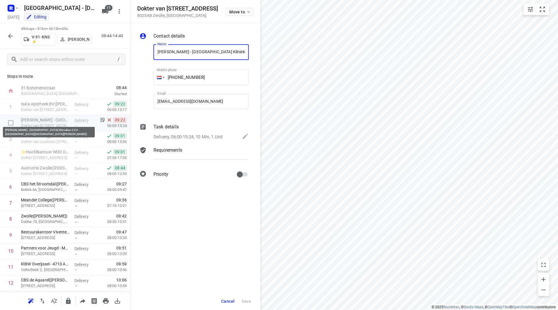
scroll to position [0, 24]
click at [189, 123] on div "Contact details Name Isala Ziekenhuis - Isala Klinieken CCU - Zwolle(Gerlinda P…" at bounding box center [195, 105] width 130 height 165
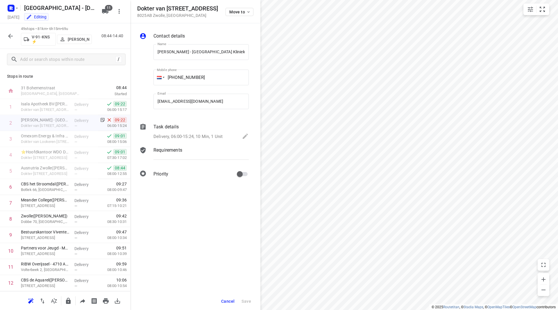
click at [186, 129] on div "Task details" at bounding box center [200, 126] width 95 height 7
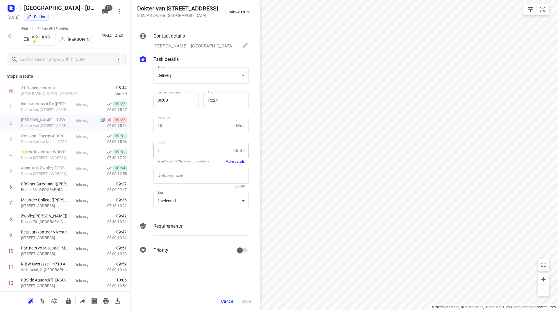
click at [233, 162] on button "More details" at bounding box center [235, 161] width 19 height 5
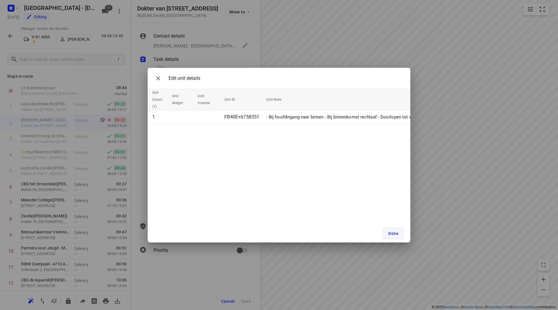
click at [393, 229] on button "Done" at bounding box center [393, 233] width 20 height 11
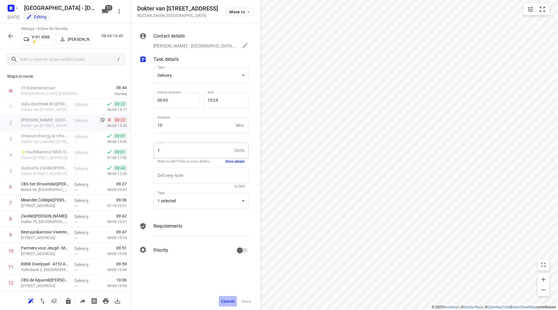
click at [228, 303] on button "Cancel" at bounding box center [228, 301] width 18 height 10
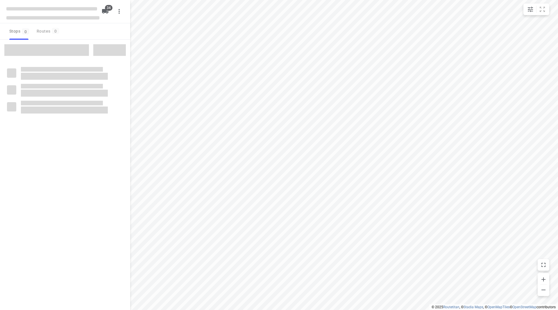
checkbox input "true"
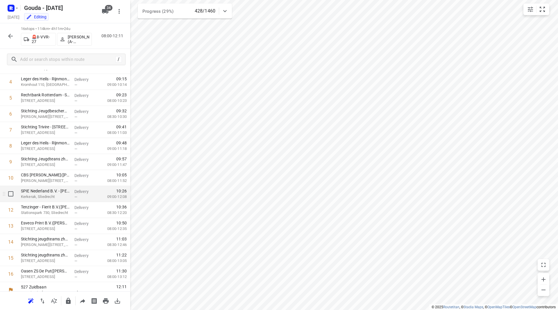
scroll to position [80, 0]
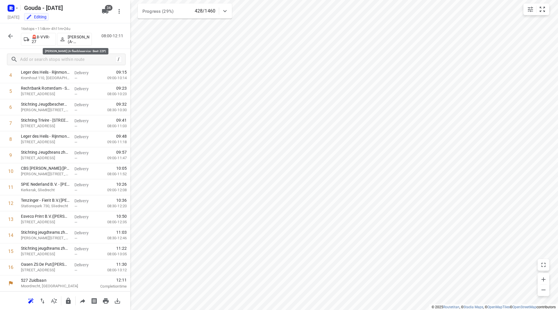
click at [83, 38] on p "[PERSON_NAME] (A-flexibleservice - Best- ZZP)" at bounding box center [79, 39] width 22 height 9
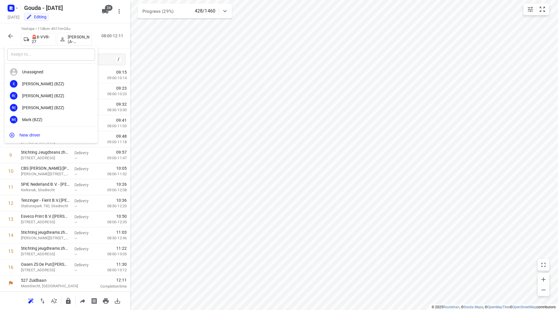
click at [59, 55] on input "text" at bounding box center [51, 55] width 88 height 12
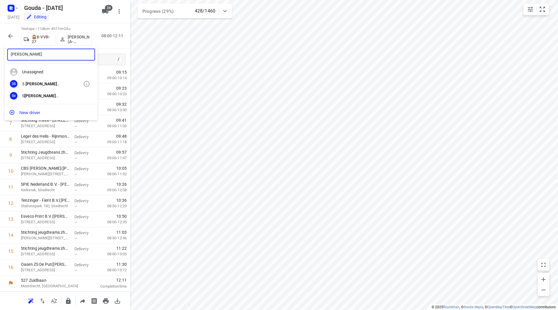
type input "anna"
click at [47, 83] on div "3. Anna Siudy" at bounding box center [52, 83] width 61 height 5
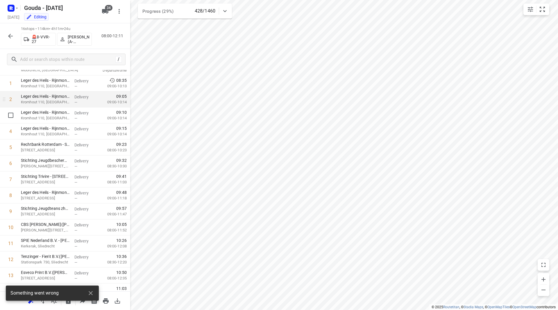
scroll to position [0, 0]
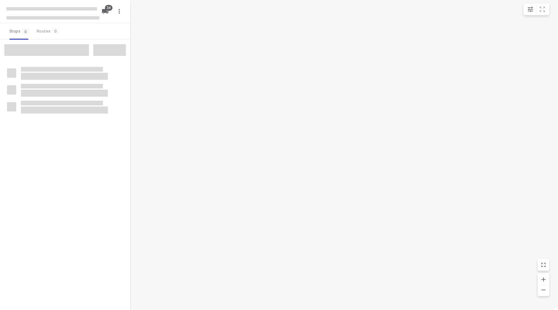
checkbox input "true"
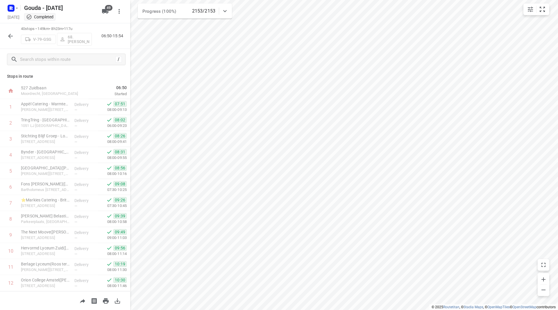
scroll to position [463, 0]
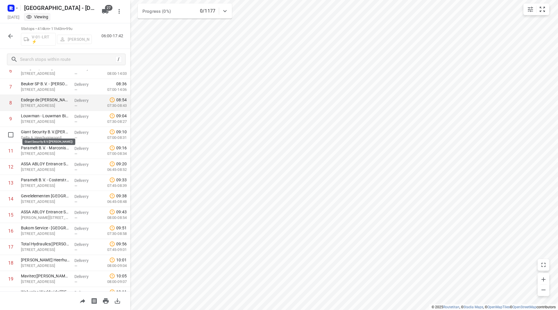
scroll to position [116, 0]
click at [13, 35] on icon "button" at bounding box center [10, 36] width 7 height 7
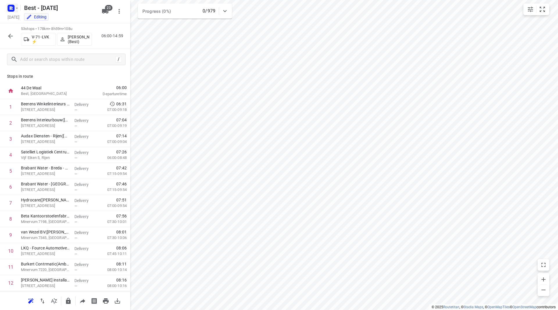
click at [18, 8] on icon "button" at bounding box center [17, 8] width 5 height 5
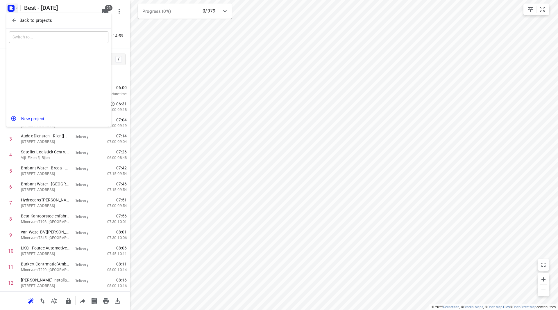
click at [15, 21] on icon "button" at bounding box center [14, 21] width 4 height 4
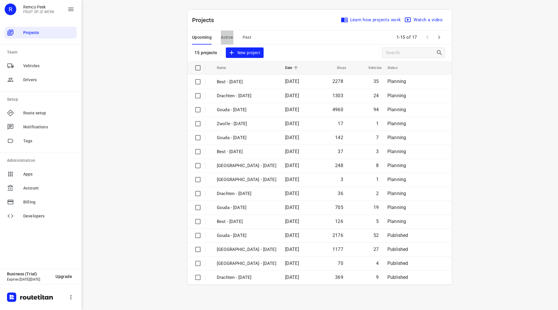
click at [221, 35] on span "Active" at bounding box center [227, 37] width 12 height 7
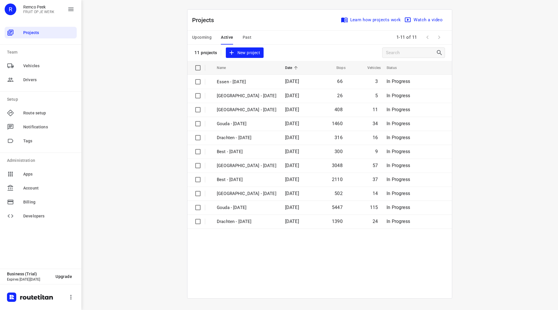
click at [207, 37] on span "Upcoming" at bounding box center [201, 37] width 19 height 7
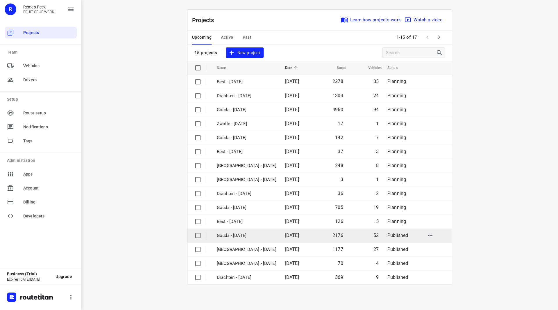
click at [243, 238] on p "Gouda - [DATE]" at bounding box center [247, 235] width 60 height 7
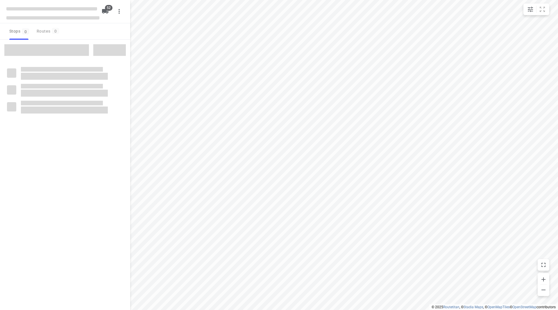
checkbox input "true"
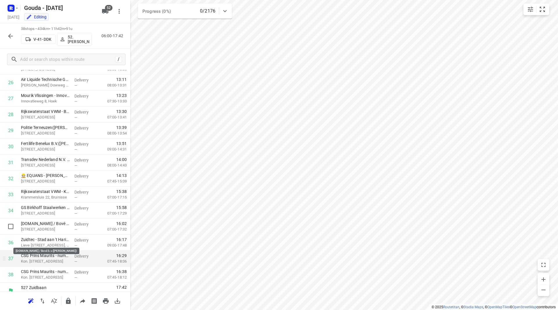
scroll to position [431, 0]
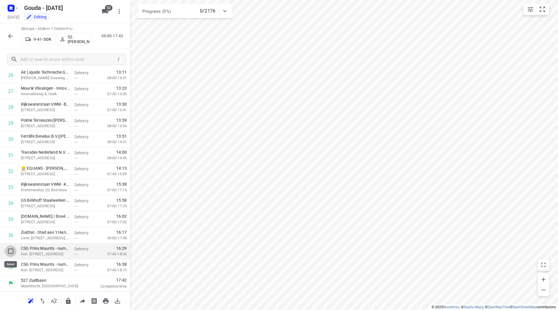
click at [10, 252] on input "checkbox" at bounding box center [11, 251] width 12 height 12
checkbox input "true"
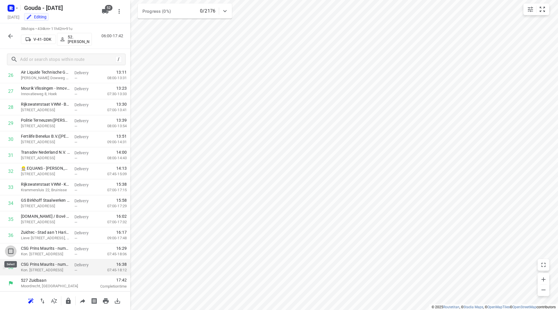
scroll to position [429, 0]
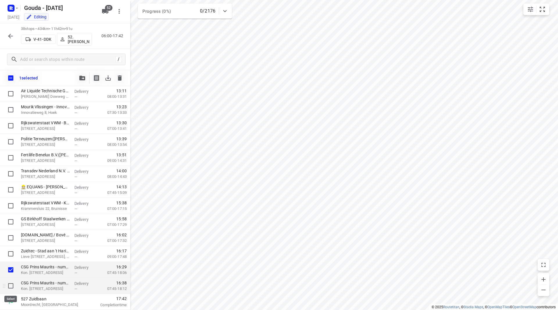
click at [10, 286] on input "checkbox" at bounding box center [11, 286] width 12 height 12
checkbox input "true"
click at [80, 78] on icon "button" at bounding box center [82, 78] width 6 height 5
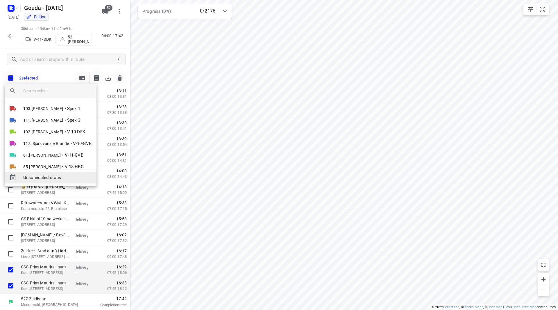
click at [51, 177] on span "Unscheduled stops" at bounding box center [57, 177] width 69 height 7
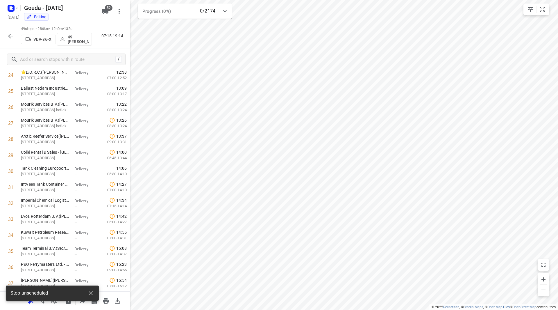
scroll to position [0, 0]
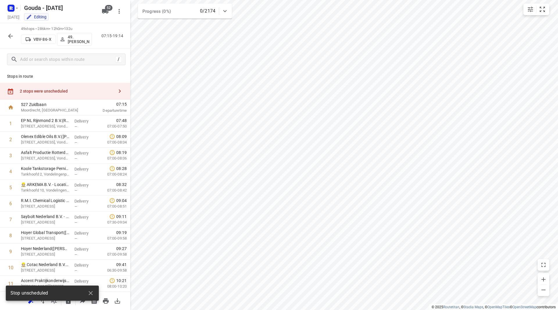
click at [105, 92] on div "2 stops were unscheduled" at bounding box center [67, 91] width 94 height 5
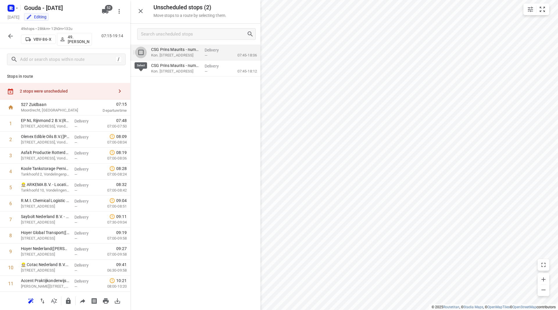
click at [138, 53] on input "grid" at bounding box center [141, 53] width 12 height 12
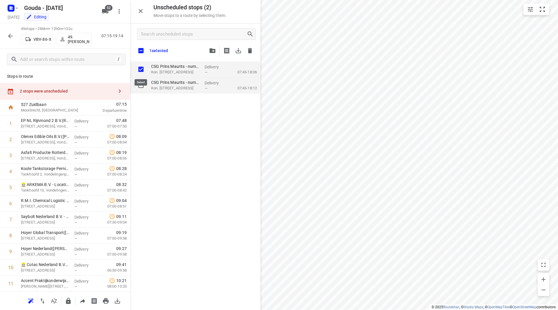
checkbox input "true"
drag, startPoint x: 142, startPoint y: 84, endPoint x: 135, endPoint y: 94, distance: 12.2
click at [142, 85] on input "grid" at bounding box center [141, 85] width 12 height 12
checkbox input "true"
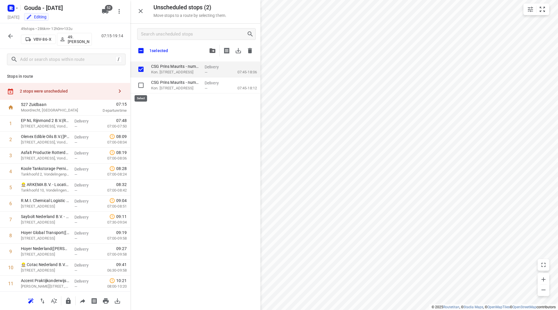
checkbox input "true"
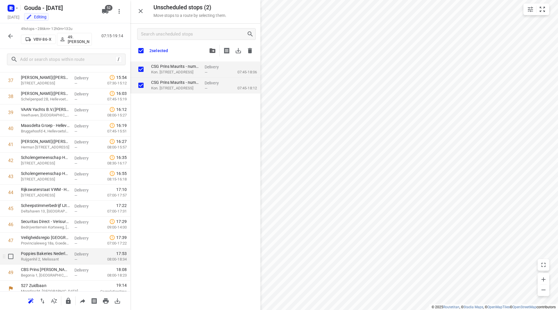
scroll to position [624, 0]
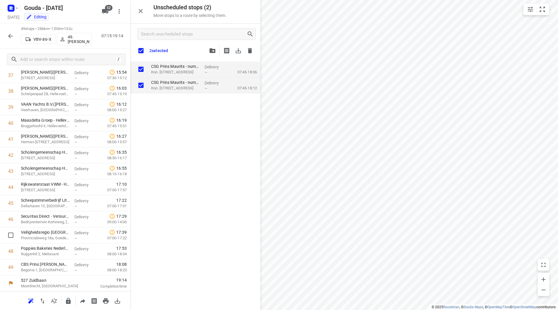
checkbox input "true"
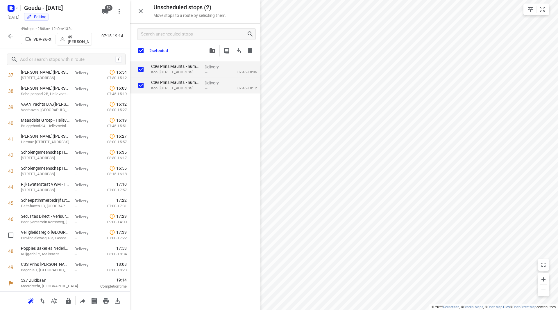
checkbox input "true"
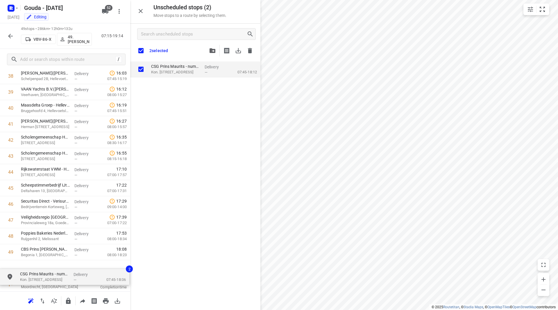
drag, startPoint x: 175, startPoint y: 70, endPoint x: 37, endPoint y: 276, distance: 247.6
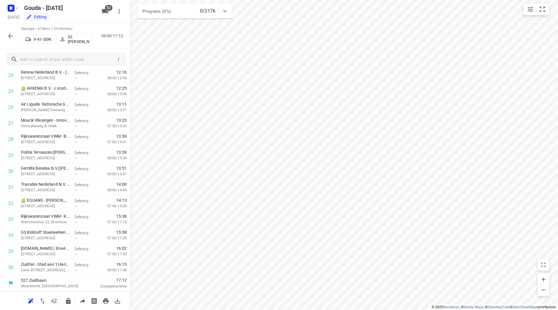
scroll to position [399, 0]
click at [11, 221] on input "checkbox" at bounding box center [11, 219] width 12 height 12
checkbox input "true"
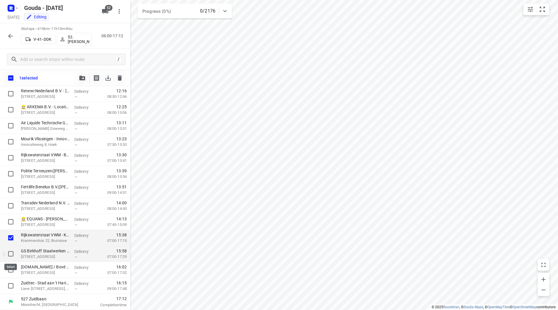
drag, startPoint x: 12, startPoint y: 252, endPoint x: 9, endPoint y: 253, distance: 3.2
click at [10, 252] on input "checkbox" at bounding box center [11, 254] width 12 height 12
checkbox input "true"
drag, startPoint x: 10, startPoint y: 269, endPoint x: 10, endPoint y: 287, distance: 17.2
click at [10, 270] on input "checkbox" at bounding box center [11, 270] width 12 height 12
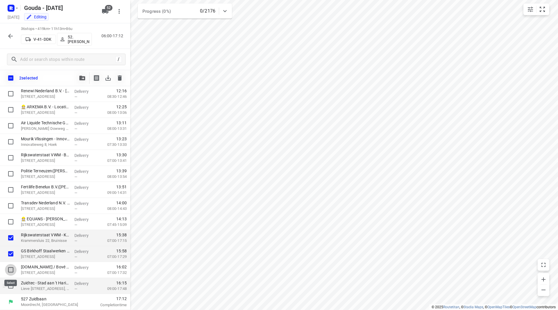
checkbox input "true"
click at [10, 289] on input "checkbox" at bounding box center [11, 286] width 12 height 12
checkbox input "true"
click at [83, 78] on icon "button" at bounding box center [82, 78] width 6 height 5
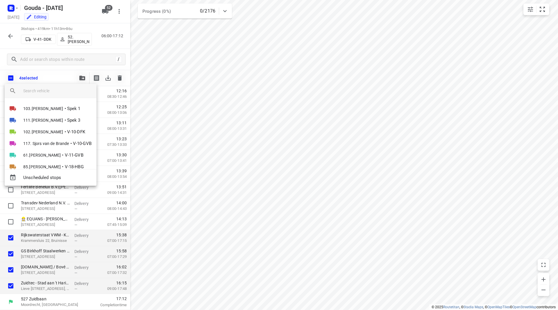
click at [61, 90] on input "search vehicle" at bounding box center [57, 90] width 69 height 9
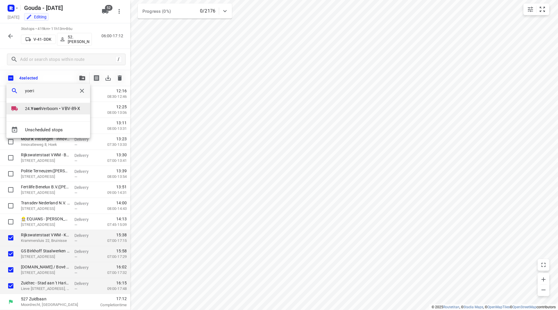
type input "yoeri"
click at [30, 108] on span "24. Yoeri Verboom" at bounding box center [41, 109] width 33 height 6
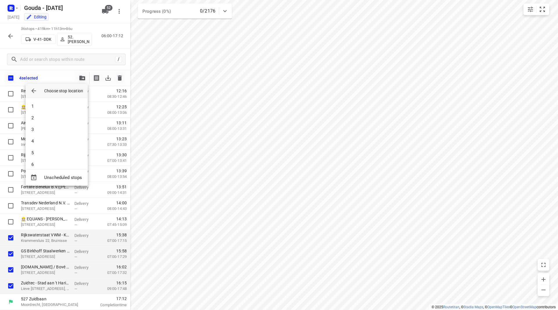
scroll to position [331, 0]
click at [40, 160] on li "34" at bounding box center [57, 159] width 62 height 12
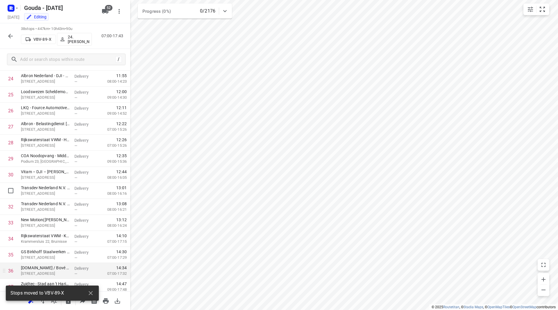
scroll to position [431, 0]
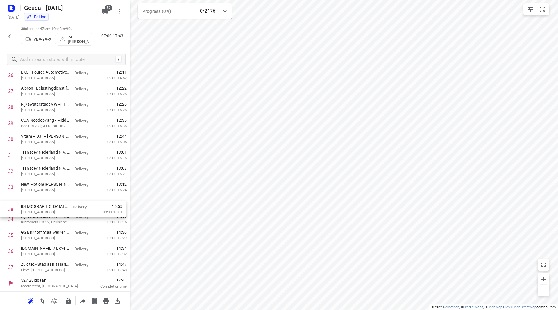
drag, startPoint x: 52, startPoint y: 269, endPoint x: 53, endPoint y: 206, distance: 63.4
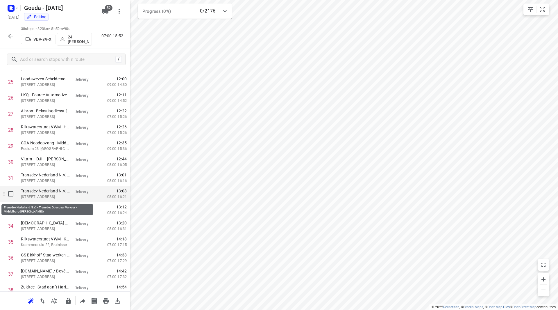
scroll to position [402, 0]
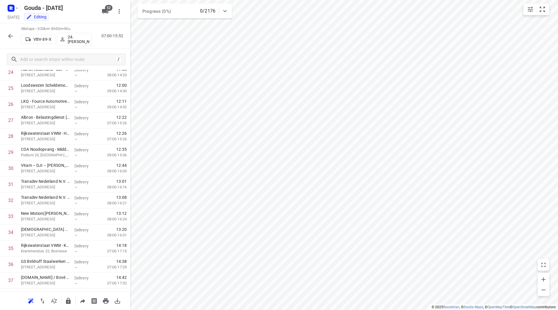
click at [9, 36] on icon "button" at bounding box center [10, 36] width 5 height 5
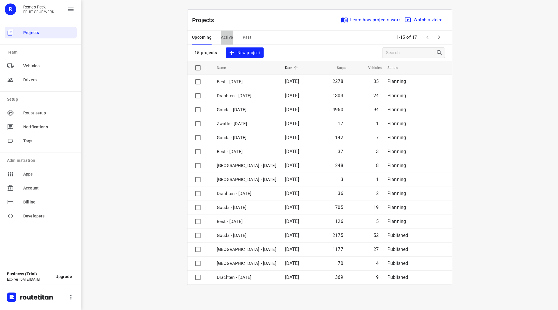
click at [231, 36] on span "Active" at bounding box center [227, 37] width 12 height 7
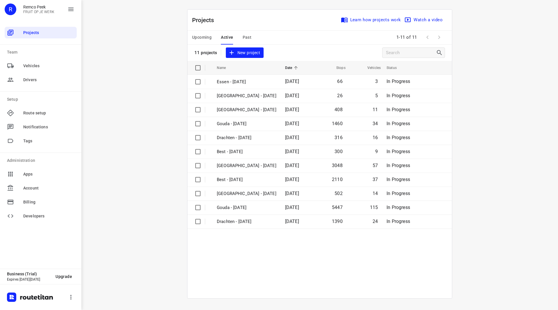
click at [206, 34] on span "Upcoming" at bounding box center [201, 37] width 19 height 7
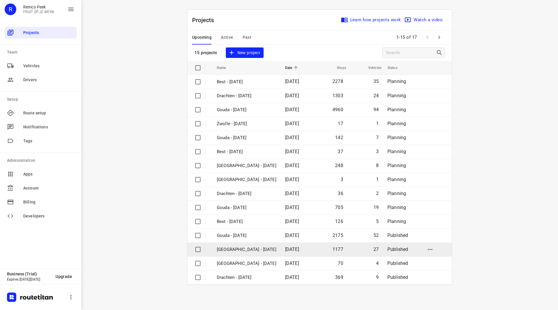
click at [233, 248] on p "[GEOGRAPHIC_DATA] - [DATE]" at bounding box center [247, 249] width 60 height 7
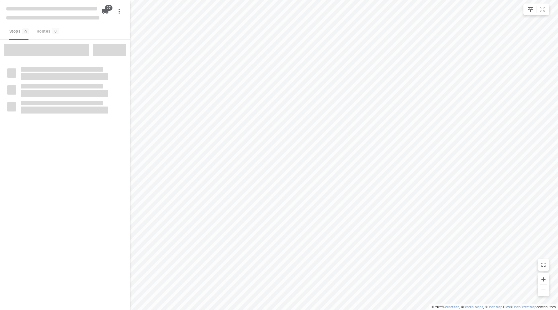
checkbox input "true"
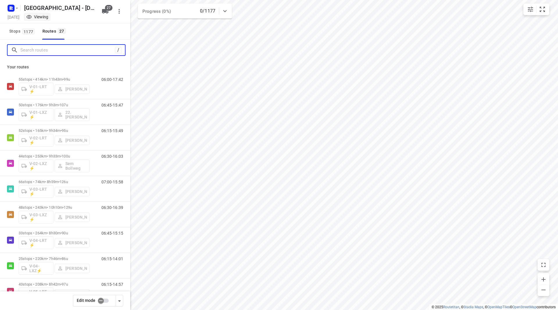
click at [62, 50] on input "Search routes" at bounding box center [67, 50] width 95 height 9
click at [40, 51] on input "Search routes" at bounding box center [67, 50] width 95 height 9
click at [19, 36] on button "Stops 1177" at bounding box center [22, 31] width 30 height 16
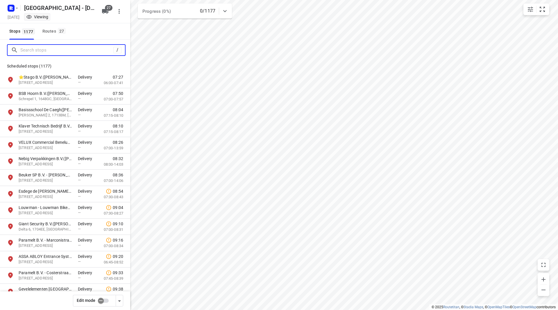
click at [30, 51] on input "Search stops" at bounding box center [66, 50] width 93 height 9
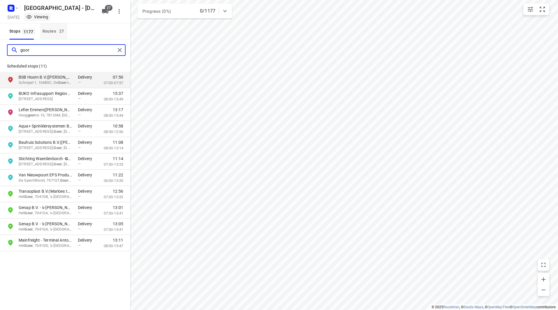
type input "goor"
click at [53, 31] on div "Routes 27" at bounding box center [54, 31] width 25 height 7
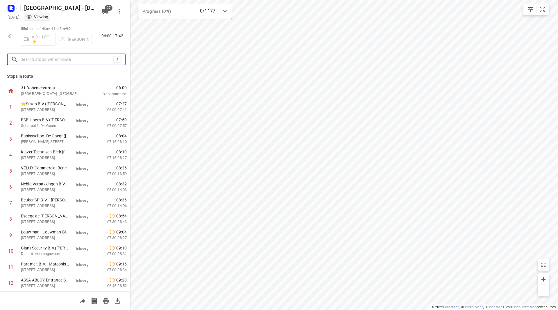
click at [66, 58] on input "text" at bounding box center [66, 59] width 93 height 9
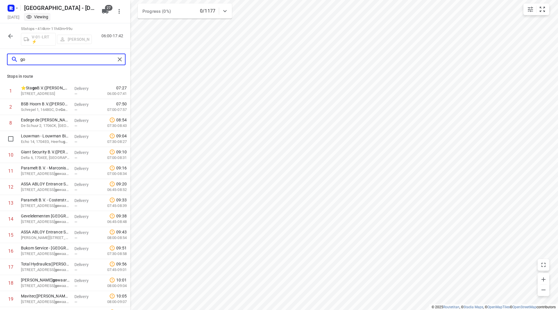
type input "g"
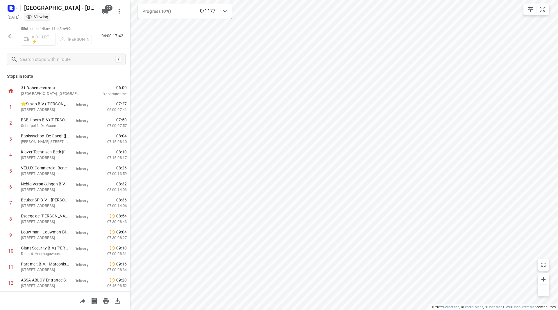
click at [11, 40] on button "button" at bounding box center [11, 36] width 12 height 12
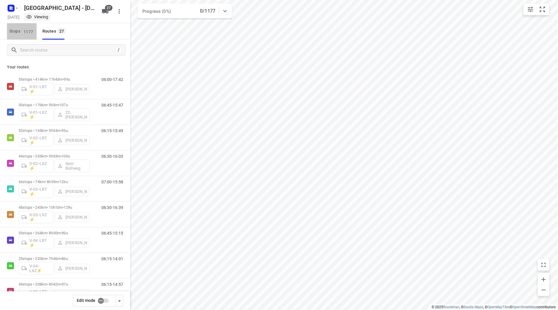
click at [27, 31] on span "1177" at bounding box center [28, 31] width 13 height 6
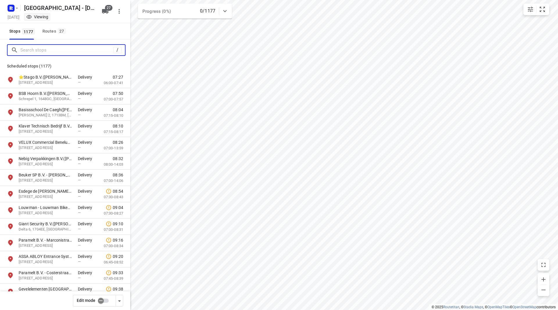
click at [51, 53] on input "Search stops" at bounding box center [66, 50] width 93 height 9
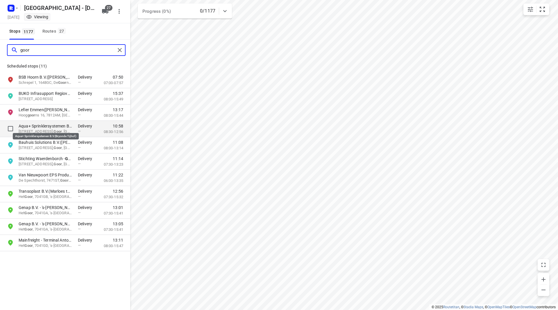
type input "goor"
click at [42, 125] on p "Aqua+ Sprinklersystemen B.V.(Bryonde Tijhof)" at bounding box center [45, 126] width 53 height 6
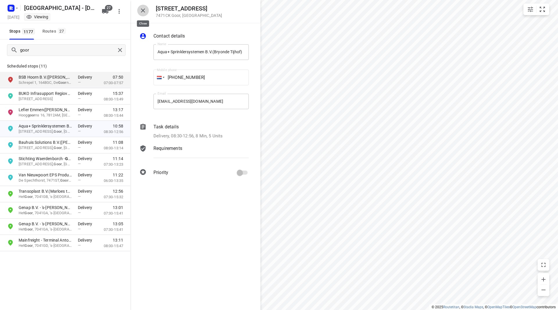
click at [144, 14] on button "button" at bounding box center [143, 11] width 12 height 12
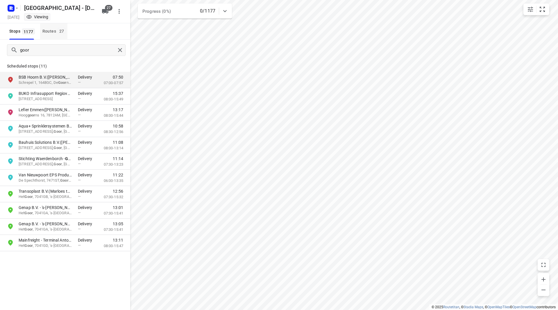
click at [53, 34] on div "Routes 27" at bounding box center [54, 31] width 25 height 7
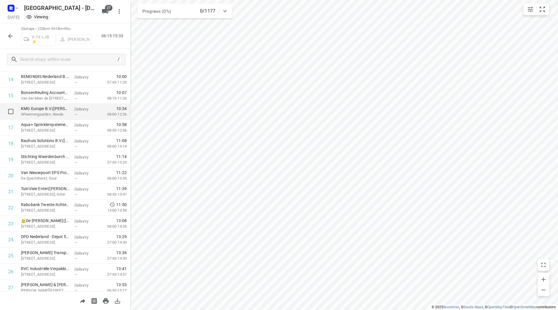
scroll to position [203, 0]
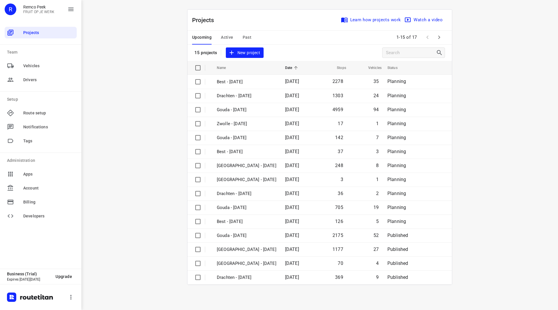
click at [225, 35] on span "Active" at bounding box center [227, 37] width 12 height 7
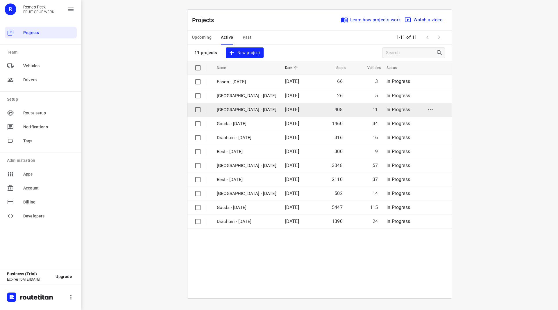
click at [242, 111] on p "[GEOGRAPHIC_DATA] - [DATE]" at bounding box center [247, 109] width 60 height 7
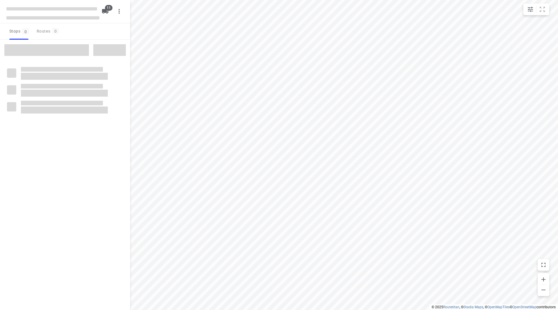
checkbox input "true"
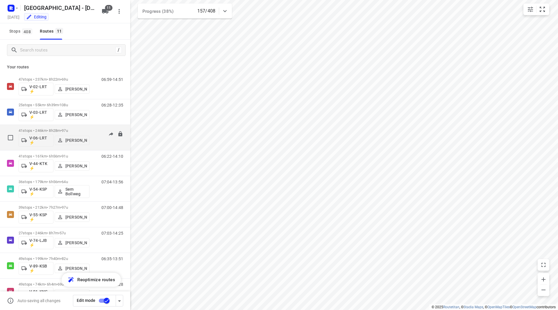
click at [68, 128] on div "41 stops • 246km • 8h28m • 97u V-06-LRT ⚡ [PERSON_NAME]" at bounding box center [54, 137] width 71 height 24
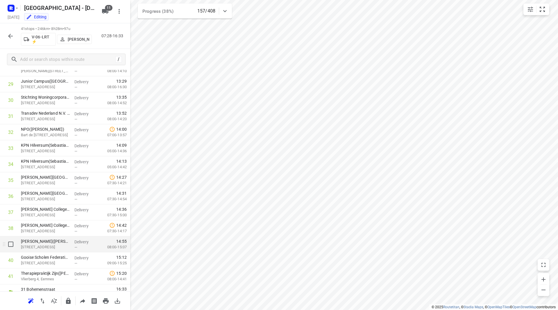
scroll to position [479, 0]
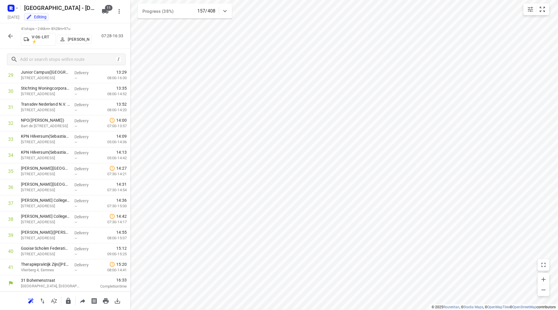
click at [12, 36] on icon "button" at bounding box center [10, 36] width 5 height 5
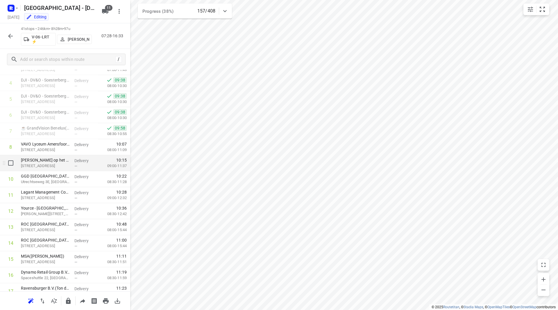
scroll to position [43, 0]
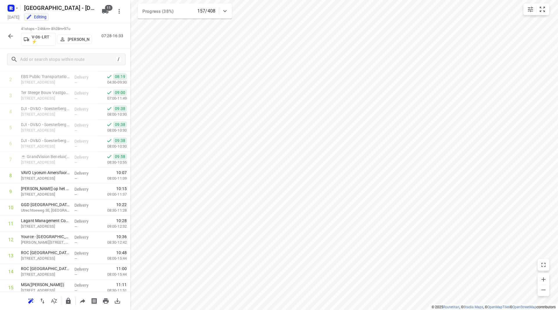
click at [11, 37] on icon "button" at bounding box center [10, 36] width 7 height 7
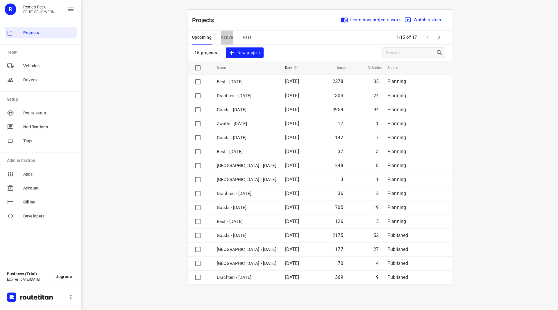
click at [232, 38] on span "Active" at bounding box center [227, 37] width 12 height 7
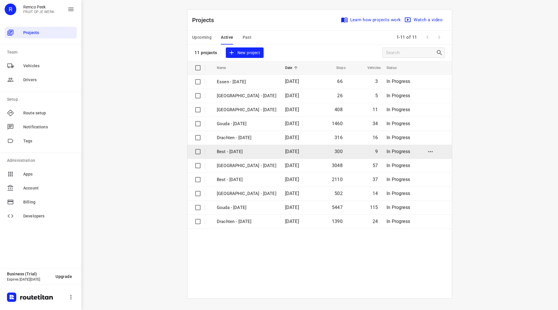
click at [237, 152] on p "Best - [DATE]" at bounding box center [247, 151] width 60 height 7
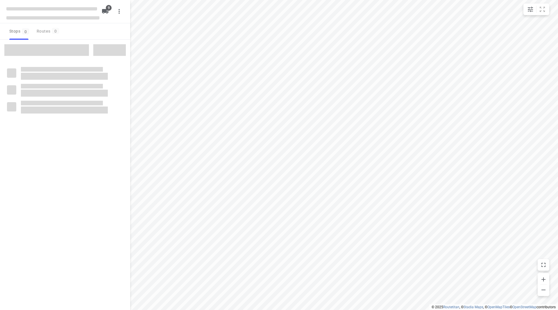
checkbox input "true"
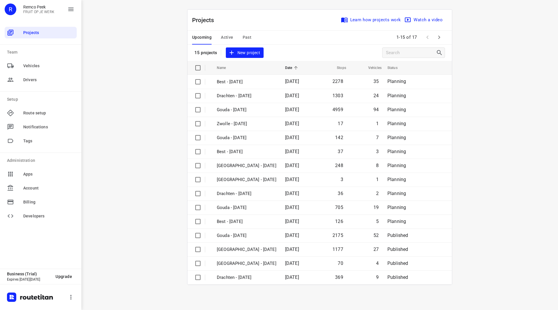
click at [217, 36] on div "Upcoming Active Past" at bounding box center [226, 38] width 69 height 14
click at [223, 36] on span "Active" at bounding box center [227, 37] width 12 height 7
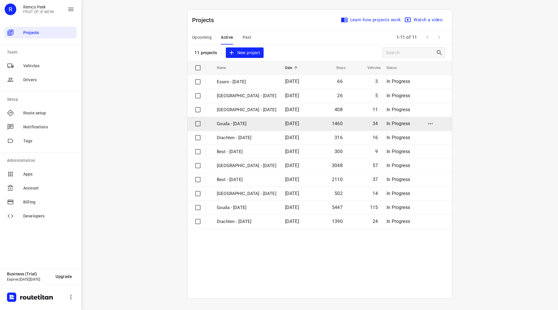
click at [239, 125] on p "Gouda - [DATE]" at bounding box center [247, 123] width 60 height 7
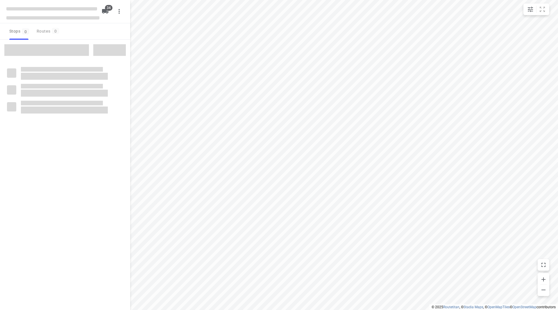
checkbox input "true"
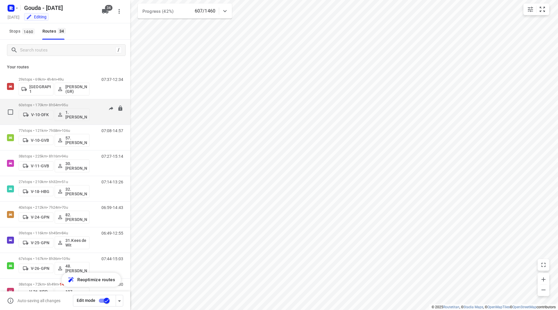
click at [68, 103] on span "95u" at bounding box center [65, 105] width 6 height 4
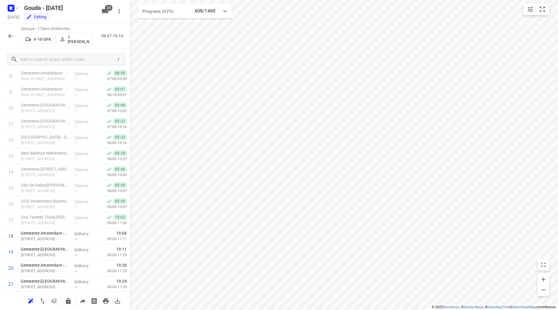
scroll to position [783, 0]
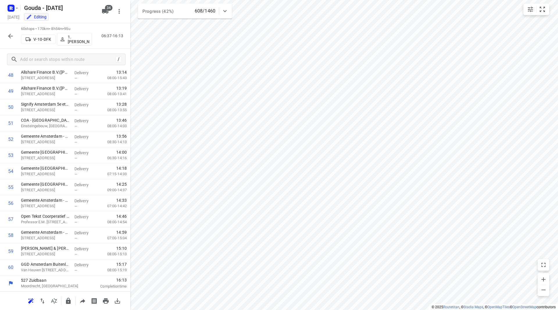
click at [10, 35] on icon "button" at bounding box center [10, 36] width 7 height 7
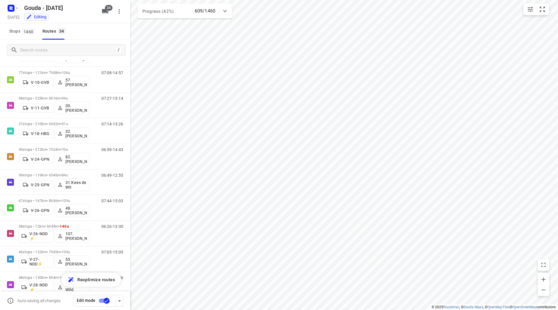
scroll to position [61, 0]
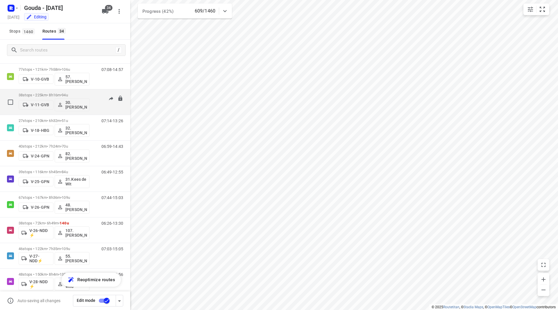
click at [62, 94] on span "•" at bounding box center [60, 95] width 1 height 4
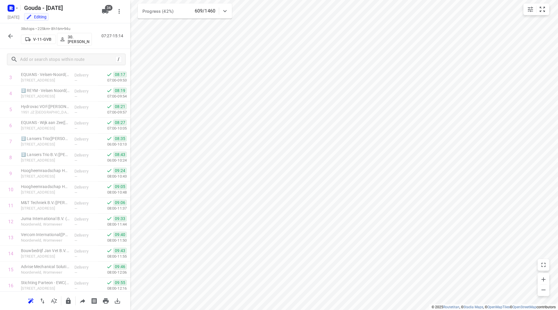
scroll to position [431, 0]
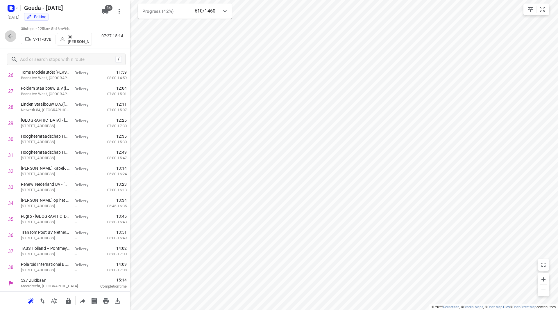
click at [5, 34] on button "button" at bounding box center [11, 36] width 12 height 12
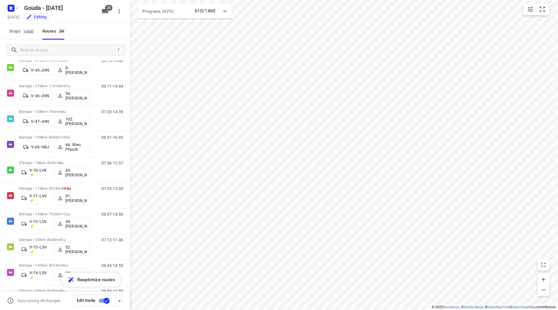
scroll to position [376, 0]
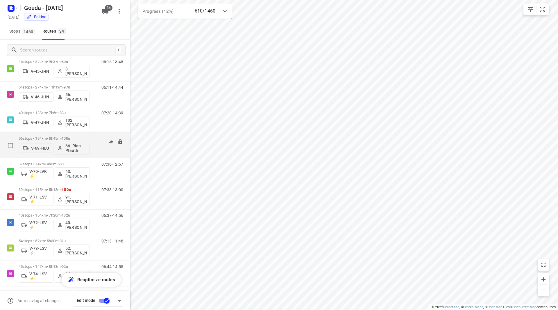
click at [77, 139] on p "56 stops • 194km • 8h45m • 100u" at bounding box center [54, 138] width 71 height 4
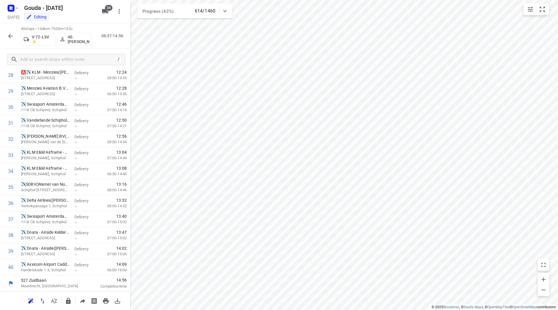
scroll to position [463, 0]
click at [10, 35] on icon "button" at bounding box center [10, 36] width 5 height 5
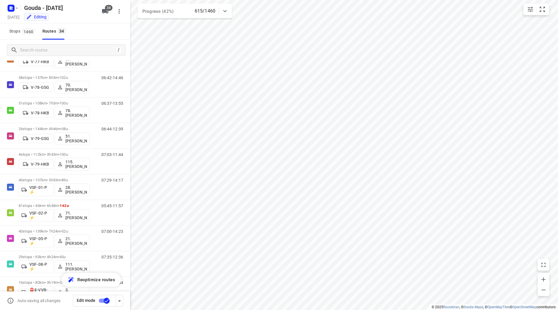
scroll to position [642, 0]
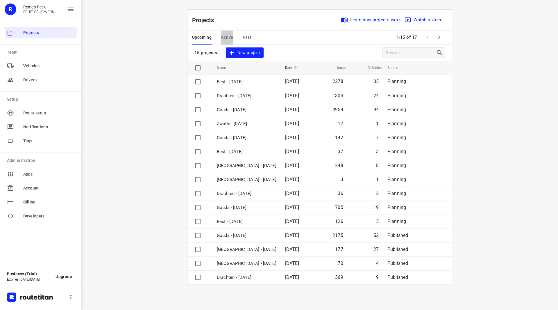
click at [221, 36] on span "Active" at bounding box center [227, 37] width 12 height 7
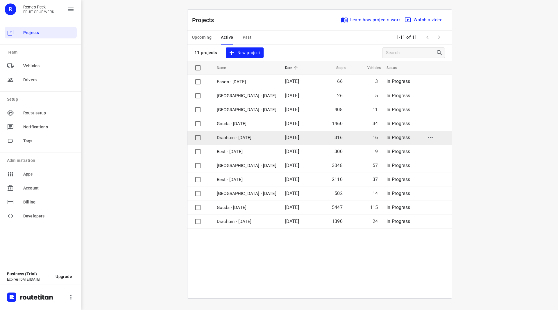
click at [245, 139] on p "Drachten - [DATE]" at bounding box center [247, 137] width 60 height 7
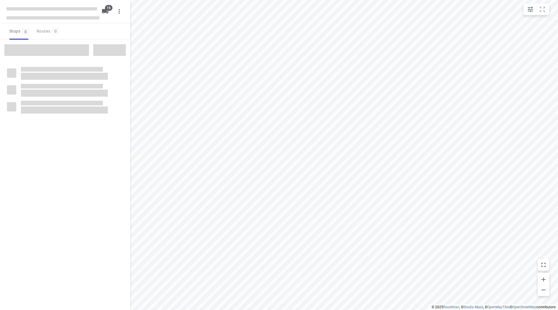
checkbox input "true"
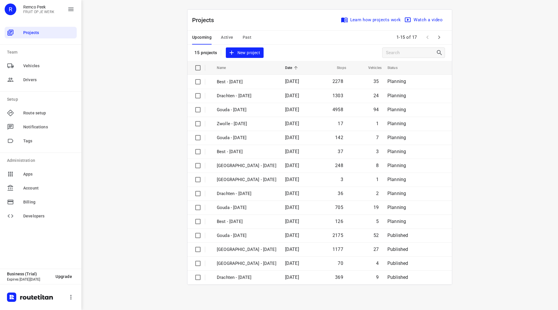
click at [234, 37] on div "Upcoming Active Past" at bounding box center [226, 38] width 69 height 14
click at [229, 34] on span "Active" at bounding box center [227, 37] width 12 height 7
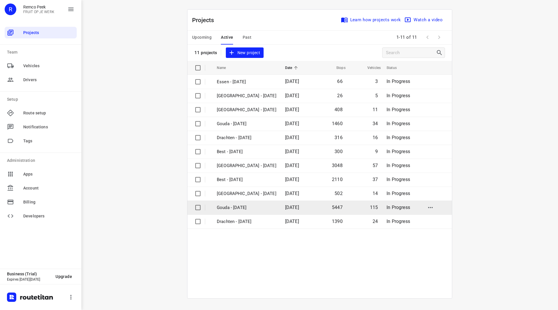
click at [235, 211] on td "Gouda - [DATE]" at bounding box center [245, 207] width 69 height 14
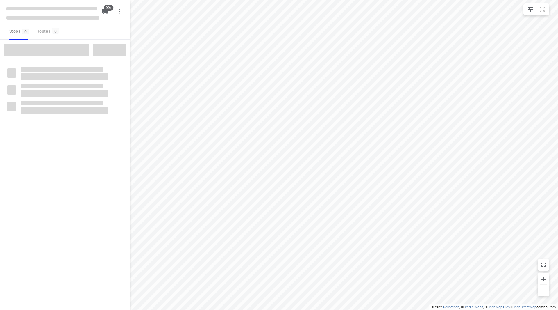
checkbox input "true"
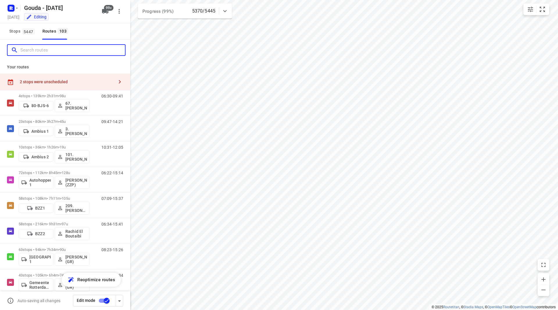
click at [50, 50] on input "Search routes" at bounding box center [72, 50] width 105 height 9
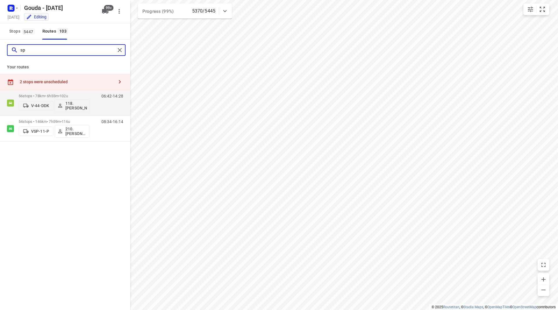
type input "s"
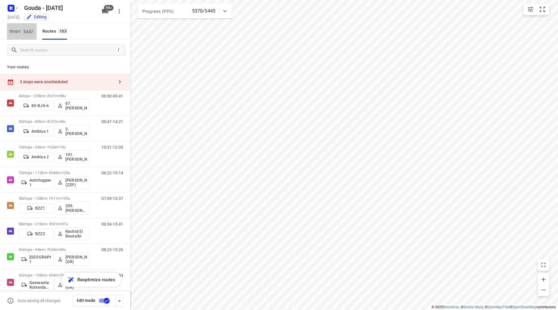
drag, startPoint x: 17, startPoint y: 34, endPoint x: 25, endPoint y: 49, distance: 17.4
click at [17, 33] on span "Stops 5447" at bounding box center [22, 31] width 27 height 7
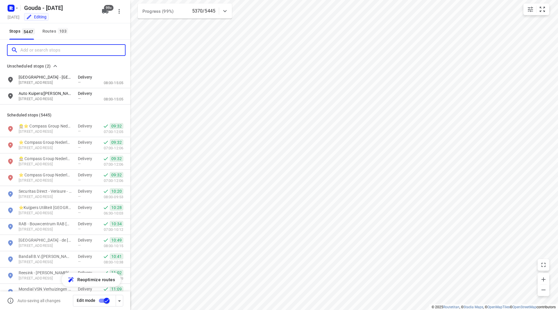
click at [29, 53] on input "Add or search stops" at bounding box center [72, 50] width 105 height 9
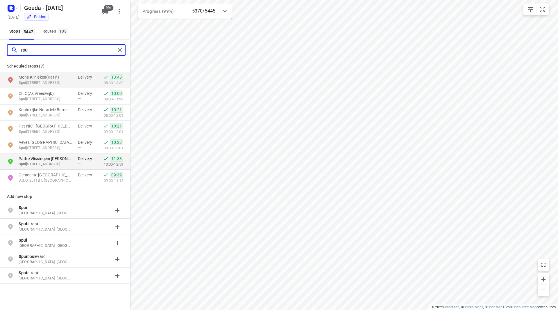
type input "spui"
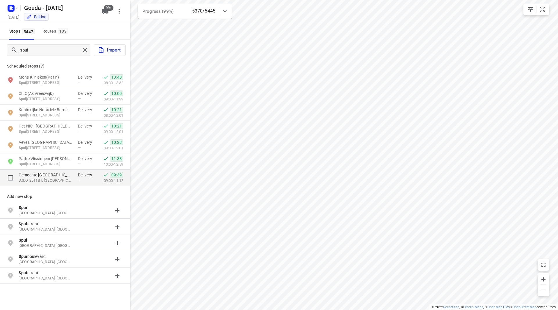
click at [41, 176] on p "Gemeente [GEOGRAPHIC_DATA] SZW Balies Spui ([PERSON_NAME])" at bounding box center [45, 175] width 53 height 6
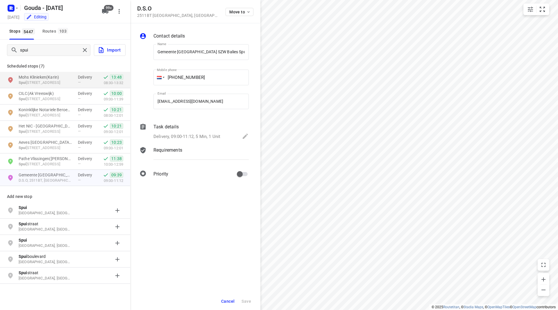
click at [230, 297] on button "Cancel" at bounding box center [228, 301] width 18 height 10
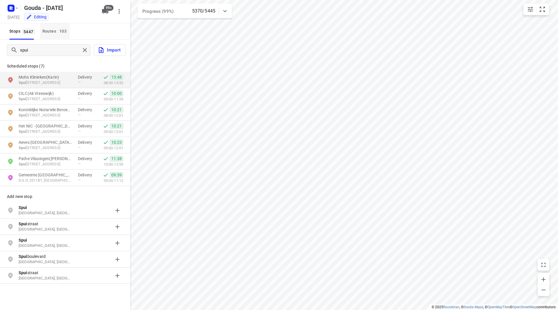
click at [59, 28] on span "103" at bounding box center [63, 31] width 10 height 6
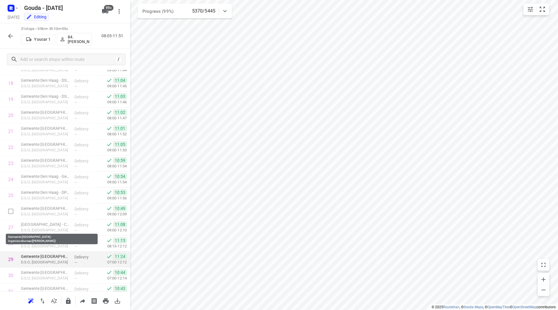
scroll to position [336, 0]
